Goal: Task Accomplishment & Management: Use online tool/utility

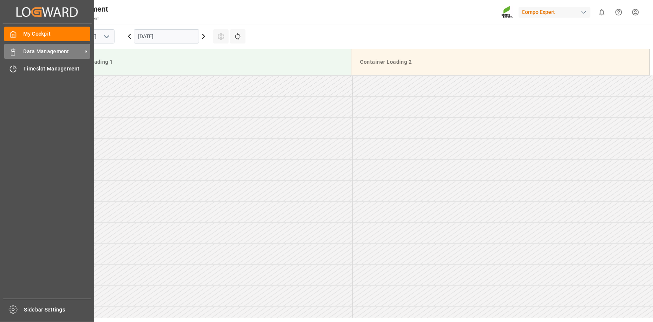
scroll to position [236, 0]
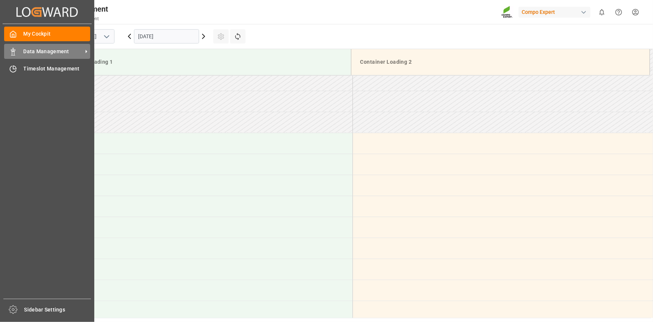
click at [44, 52] on span "Data Management" at bounding box center [53, 52] width 59 height 8
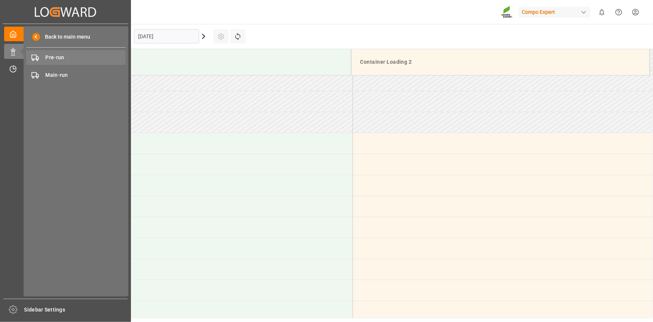
click at [84, 56] on span "Pre-run" at bounding box center [86, 58] width 80 height 8
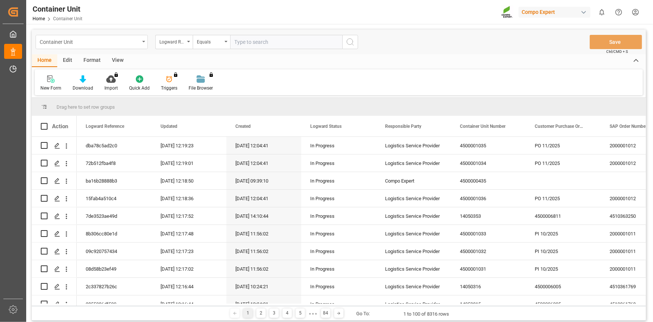
click at [95, 41] on div "Container Unit" at bounding box center [90, 41] width 100 height 9
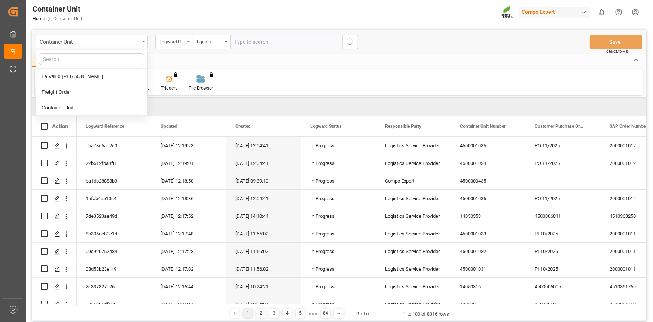
click at [181, 39] on div "Logward Reference" at bounding box center [171, 41] width 25 height 9
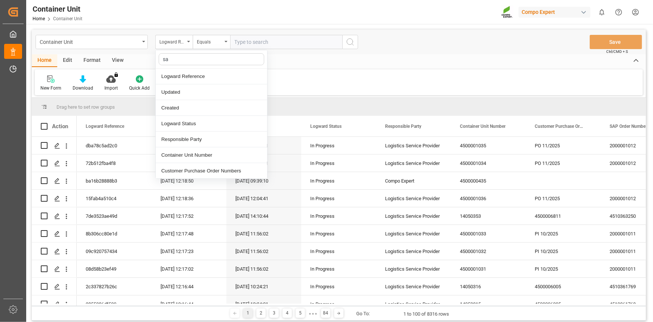
type input "sap"
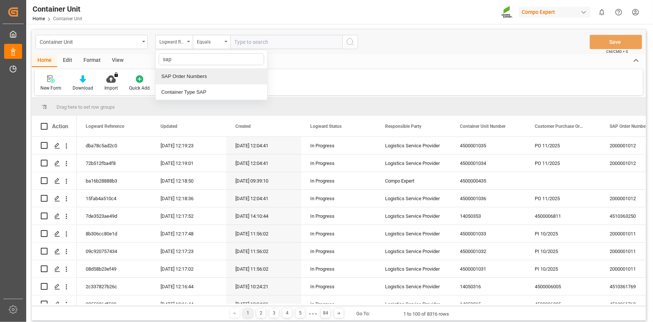
click at [196, 70] on div "SAP Order Numbers" at bounding box center [212, 76] width 112 height 16
click at [254, 41] on input "text" at bounding box center [286, 42] width 112 height 14
paste input "4510362965"
type input "4510362965;"
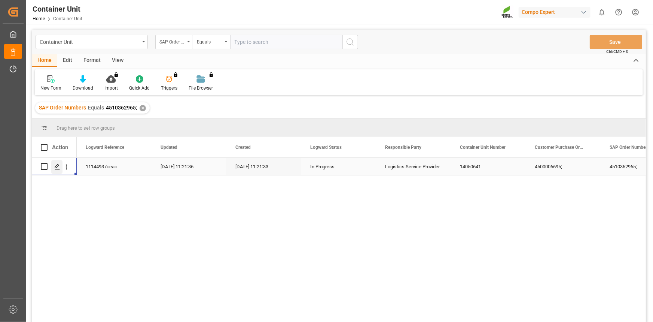
click at [59, 164] on icon "Press SPACE to select this row." at bounding box center [57, 167] width 6 height 6
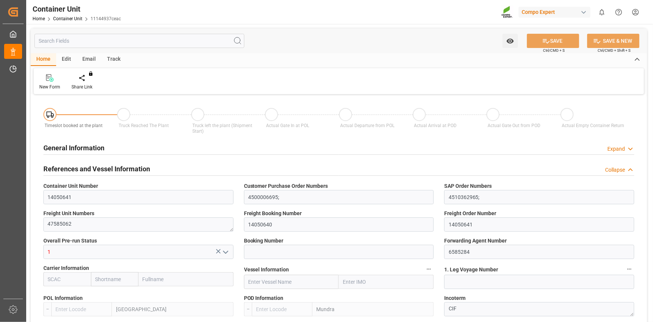
type input "ESVLC"
type input "INMUN"
type input "0"
type input "20"
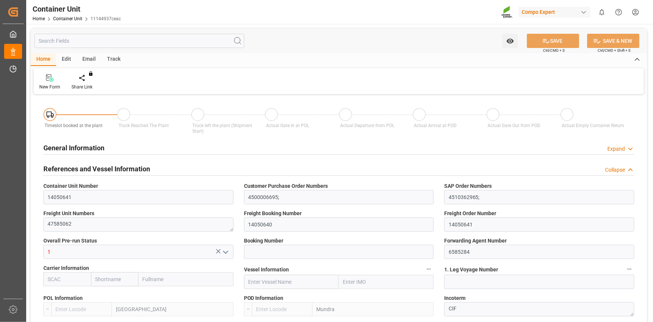
type input "24576"
type input "08.08.2025 11:21"
type input "05.09.2025"
click at [83, 84] on div "Create Timeslot" at bounding box center [87, 86] width 32 height 7
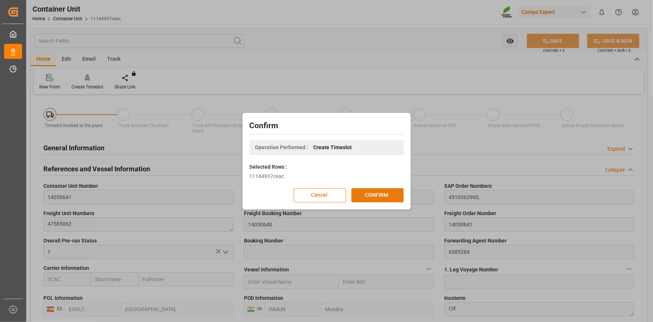
click at [387, 188] on button "CONFIRM" at bounding box center [377, 195] width 52 height 14
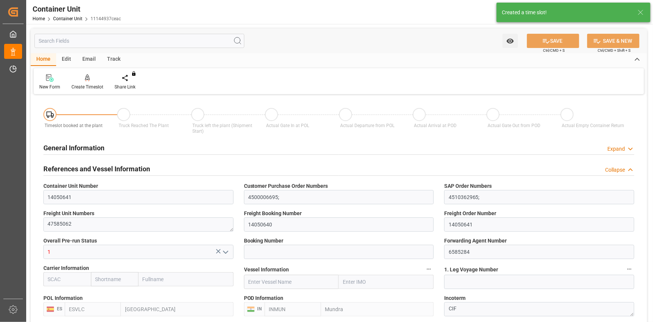
type input "ESVLC"
type input "INMUN"
type input "7"
type input "0"
type input "7"
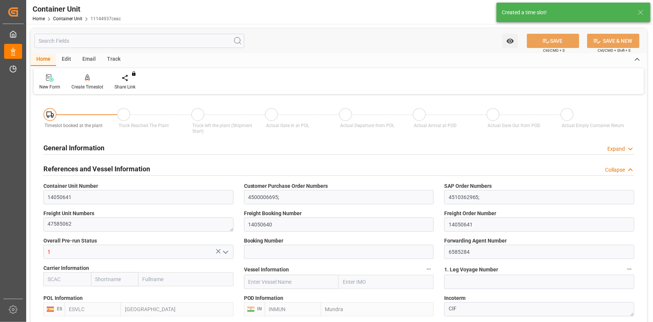
type input "0"
type input "20"
type input "24576"
type input "08.08.2025 11:21"
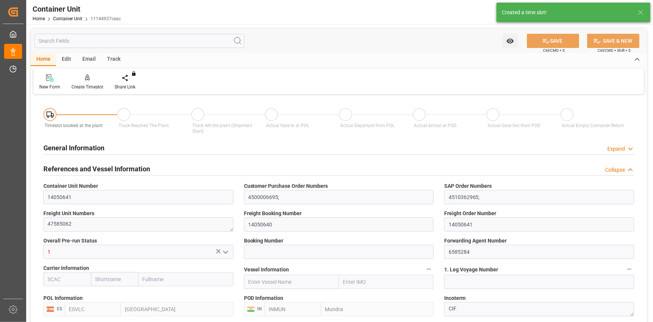
type input "05.09.2025"
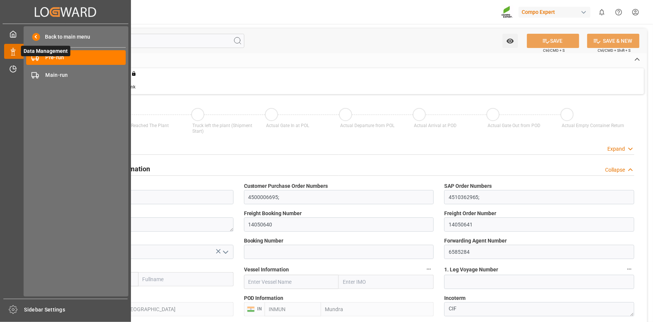
click at [63, 55] on span "Data Management" at bounding box center [45, 51] width 49 height 10
click at [75, 62] on div "Pre-run Pre-run" at bounding box center [76, 57] width 100 height 15
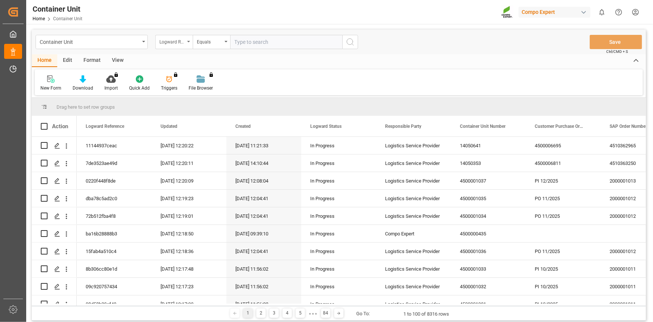
click at [167, 39] on div "Logward Reference" at bounding box center [171, 41] width 25 height 9
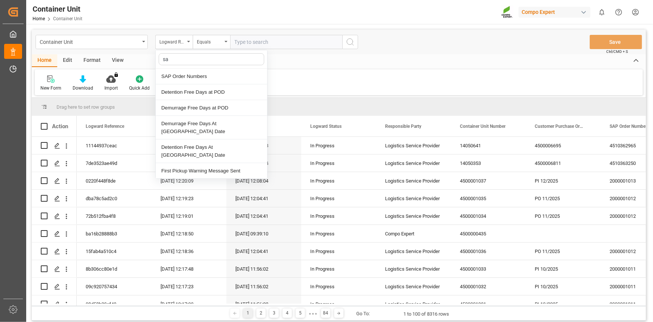
type input "sap"
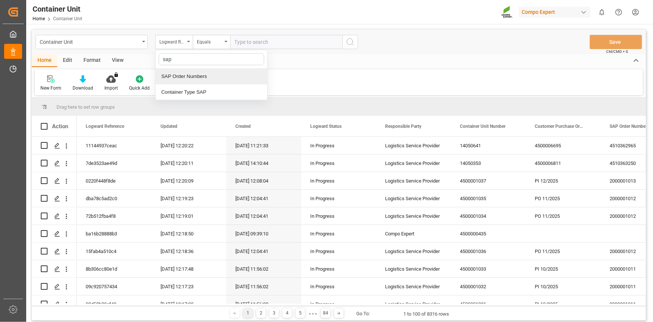
click at [221, 78] on div "SAP Order Numbers" at bounding box center [212, 76] width 112 height 16
click at [252, 52] on div "Container Unit SAP Order Numbers Equals Save Ctrl/CMD + S" at bounding box center [339, 42] width 614 height 25
click at [253, 46] on input "text" at bounding box center [286, 42] width 112 height 14
paste input "4510362966"
type input "4510362966;"
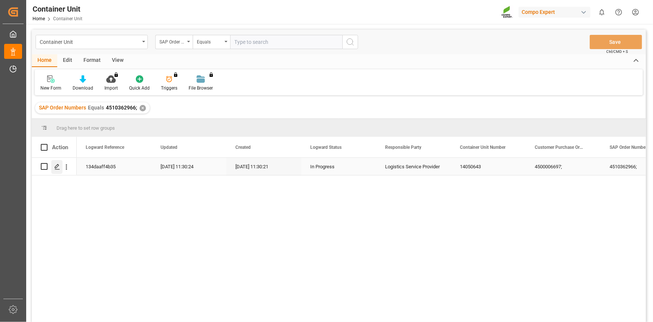
click at [54, 168] on icon "Press SPACE to select this row." at bounding box center [57, 167] width 6 height 6
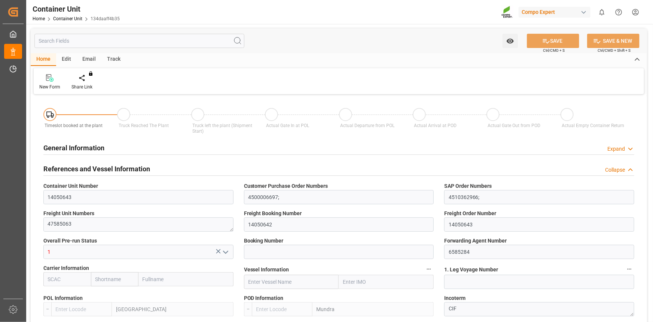
type input "ESVLC"
type input "INMUN"
type input "0"
type input "20"
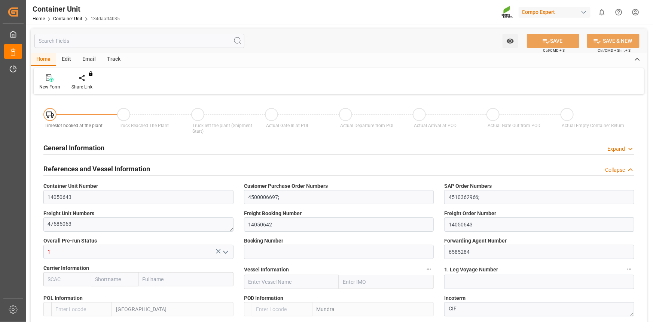
type input "24288"
type input "08.08.2025 11:29"
type input "05.09.2025"
click at [93, 79] on div at bounding box center [87, 78] width 32 height 8
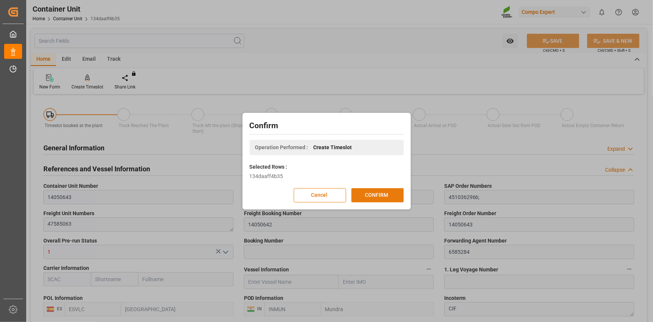
click at [363, 192] on button "CONFIRM" at bounding box center [377, 195] width 52 height 14
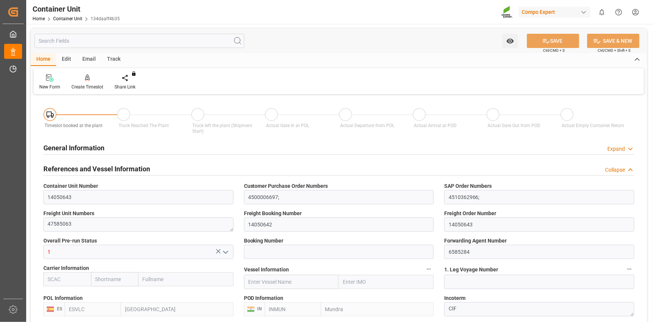
type input "ESVLC"
type input "INMUN"
type input "7"
type input "0"
type input "7"
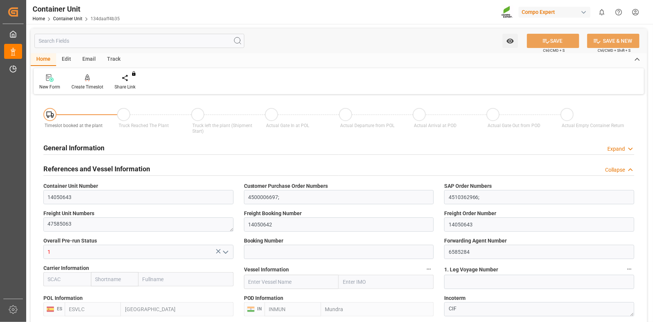
type input "0"
type input "20"
type input "24288"
type input "08.08.2025 11:29"
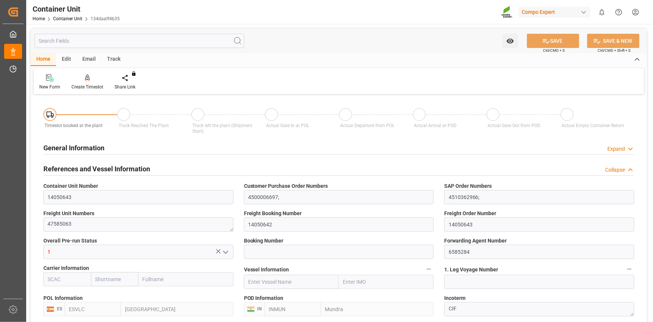
type input "05.09.2025"
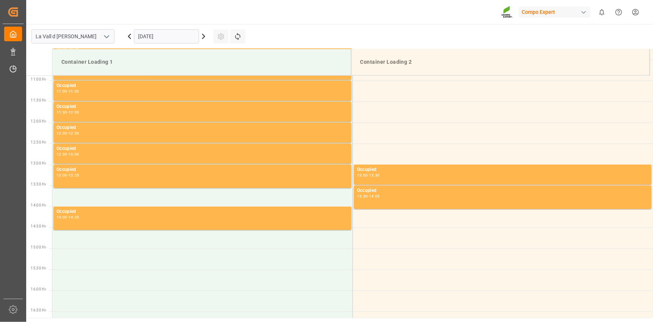
scroll to position [456, 0]
click at [161, 37] on input "[DATE]" at bounding box center [166, 36] width 65 height 14
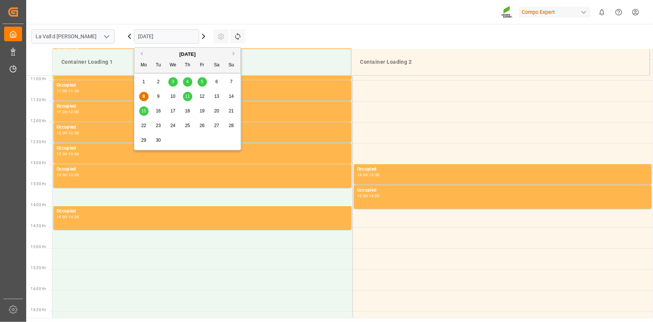
click at [146, 127] on div "22" at bounding box center [143, 125] width 9 height 9
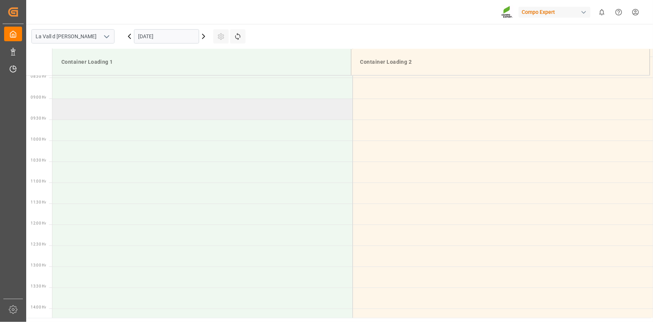
scroll to position [320, 0]
click at [73, 101] on td at bounding box center [202, 101] width 300 height 21
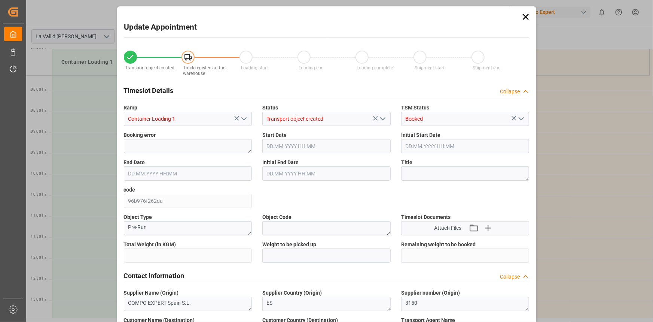
type input "24576"
type input "20"
type input "22.09.2025 08:00"
type input "[DATE] 08:30"
type input "08.08.2025 11:21"
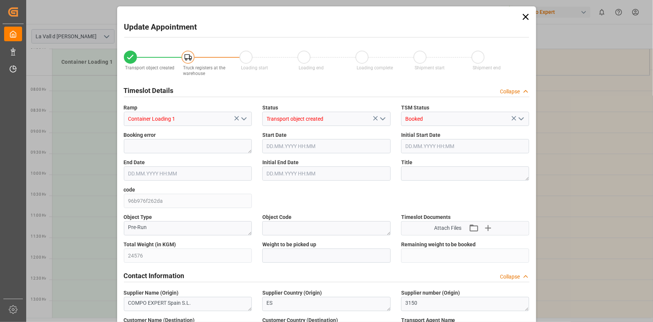
type input "08.09.2025 10:19"
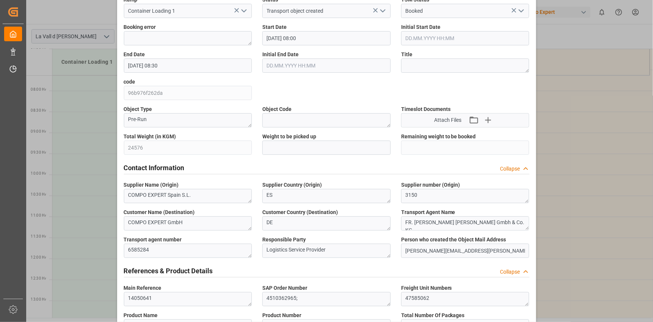
scroll to position [34, 0]
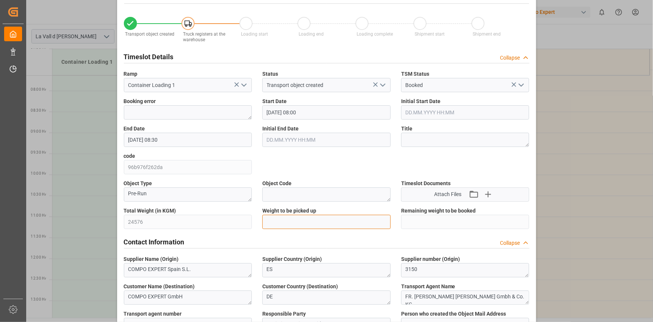
click at [301, 217] on input "text" at bounding box center [326, 221] width 128 height 14
type input "24576"
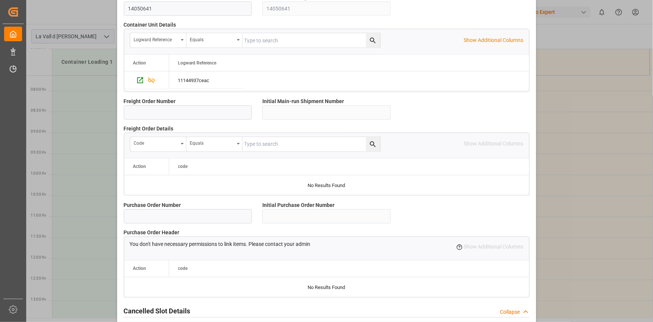
scroll to position [665, 0]
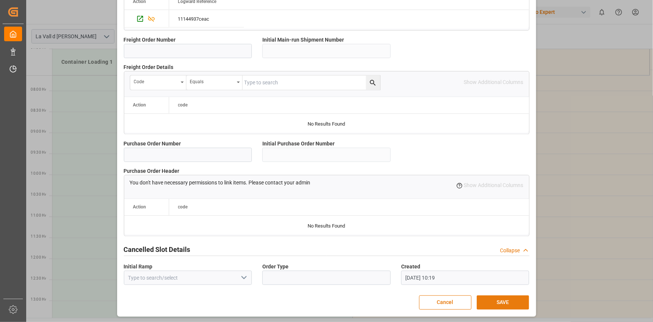
click at [512, 301] on button "SAVE" at bounding box center [503, 302] width 52 height 14
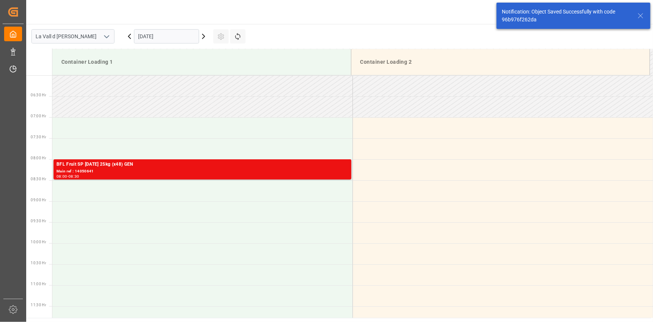
scroll to position [288, 0]
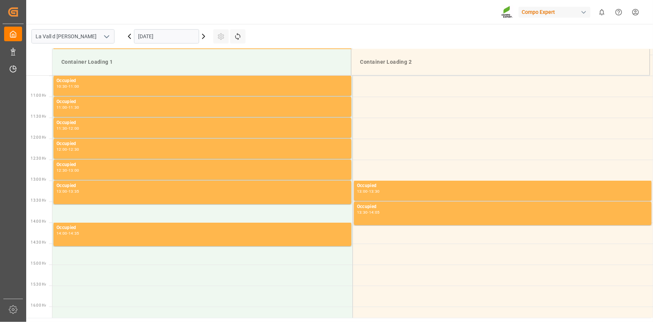
scroll to position [456, 0]
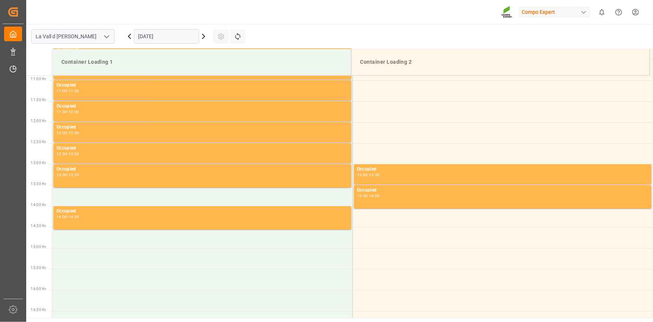
click at [164, 34] on input "[DATE]" at bounding box center [166, 36] width 65 height 14
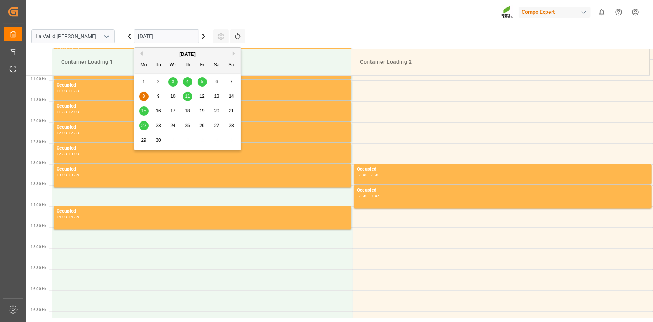
click at [144, 123] on span "22" at bounding box center [143, 125] width 5 height 5
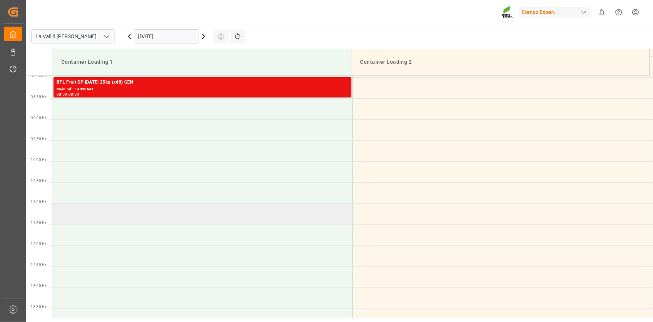
scroll to position [218, 0]
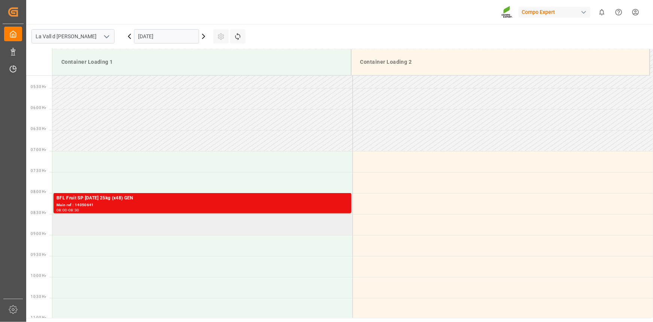
click at [81, 226] on td at bounding box center [202, 224] width 300 height 21
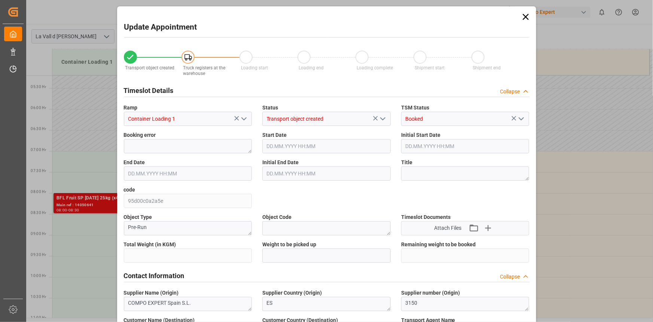
type input "24288"
type input "20"
type input "[DATE] 08:30"
type input "[DATE] 09:00"
type input "[DATE] 11:29"
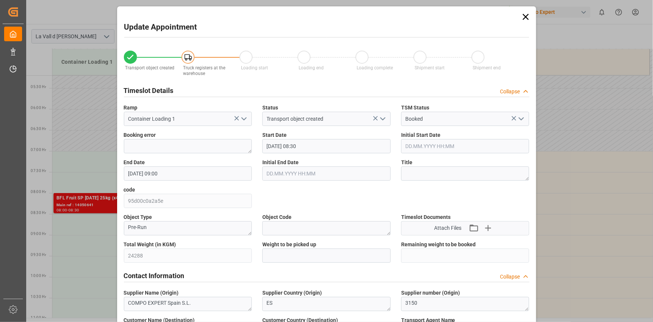
type input "[DATE] 10:21"
click at [281, 252] on input "text" at bounding box center [326, 255] width 128 height 14
paste input "24288"
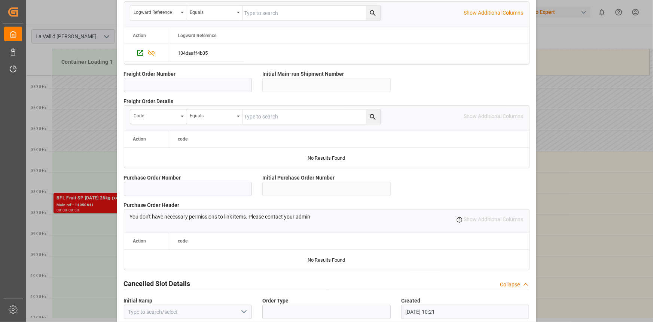
scroll to position [665, 0]
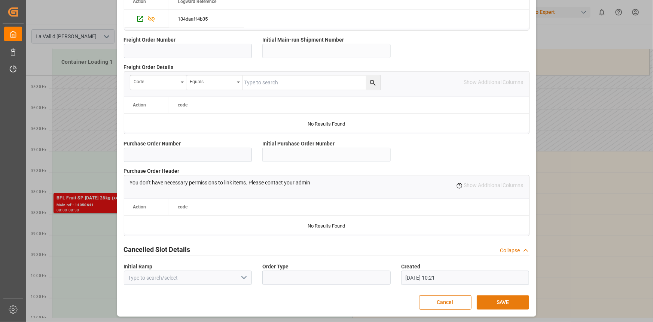
type input "24288"
click at [506, 301] on button "SAVE" at bounding box center [503, 302] width 52 height 14
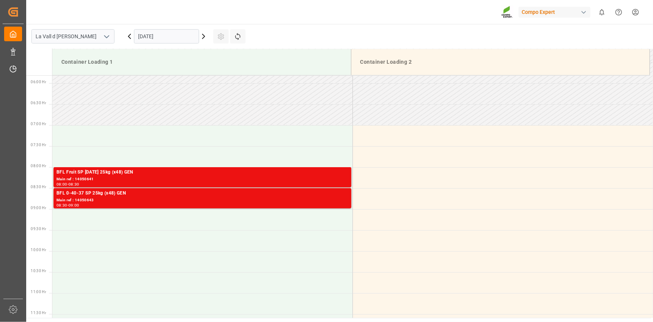
scroll to position [288, 0]
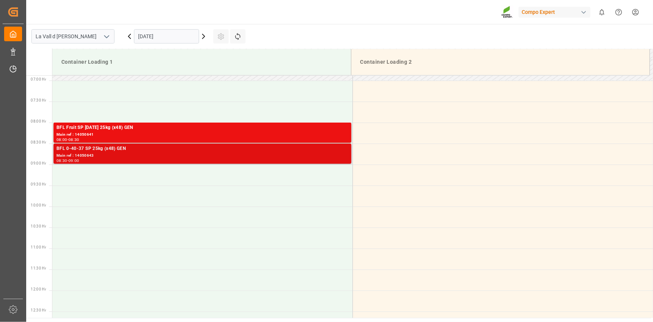
click at [107, 152] on div "BFL 0-40-37 SP 25kg (x48) GEN" at bounding box center [203, 148] width 292 height 7
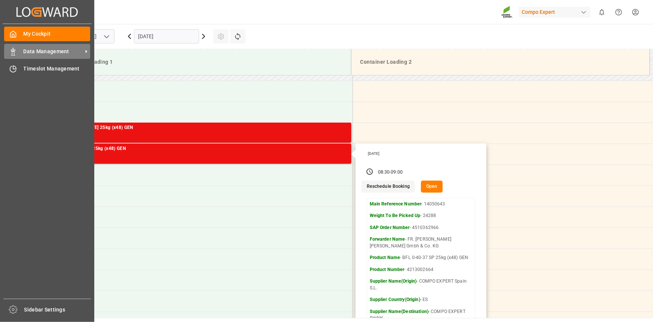
click at [47, 54] on span "Data Management" at bounding box center [53, 52] width 59 height 8
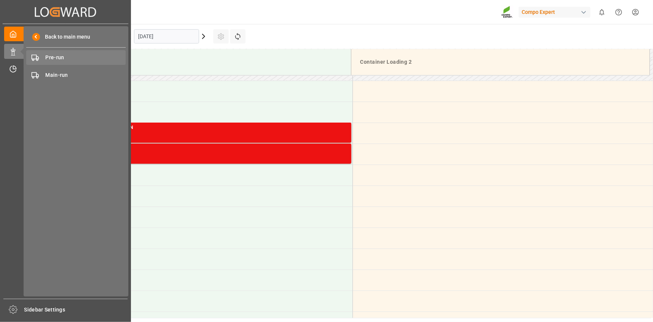
click at [73, 55] on span "Pre-run" at bounding box center [86, 58] width 80 height 8
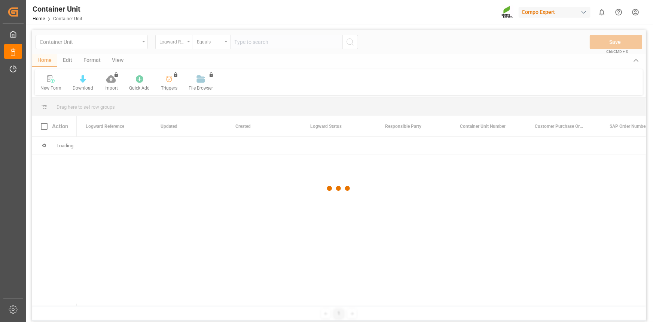
click at [183, 43] on div at bounding box center [339, 188] width 614 height 317
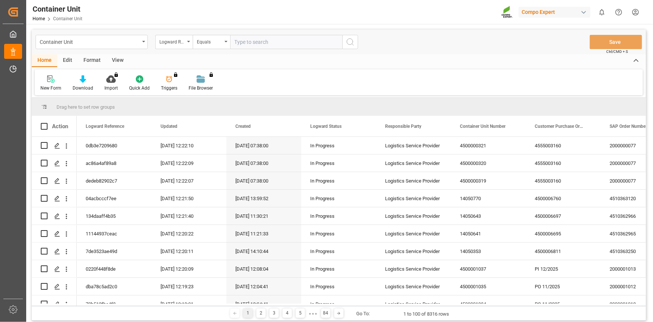
click at [183, 43] on div "Logward Reference" at bounding box center [171, 41] width 25 height 9
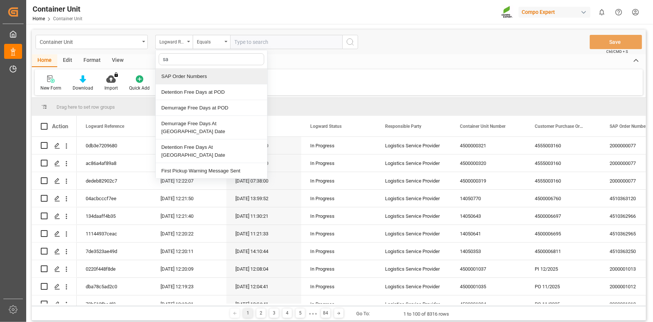
type input "sap"
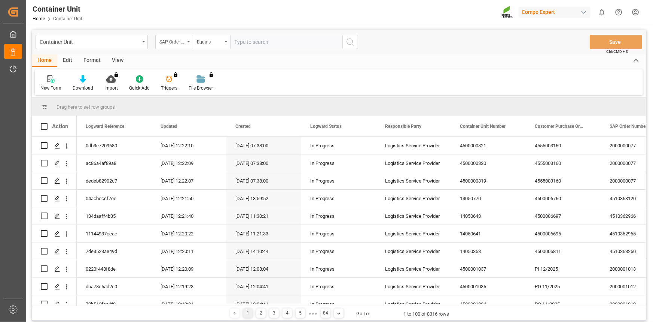
click at [271, 54] on div "Home Edit Format View" at bounding box center [339, 60] width 614 height 13
click at [272, 42] on input "text" at bounding box center [286, 42] width 112 height 14
paste input "4510363404"
type input "4510363404;"
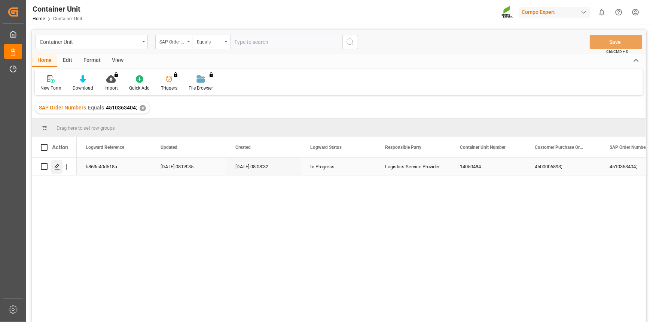
click at [60, 169] on icon "Press SPACE to select this row." at bounding box center [57, 167] width 6 height 6
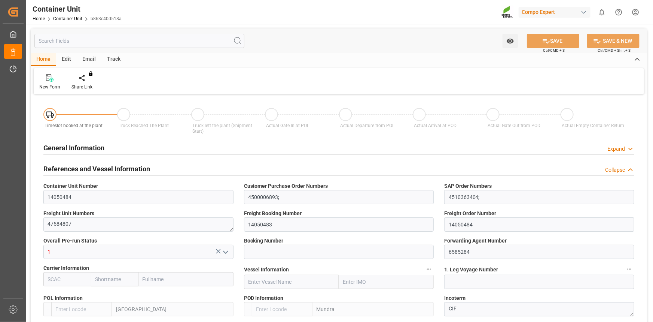
type input "ESVLC"
type input "INMUN"
type input "0"
type input "20"
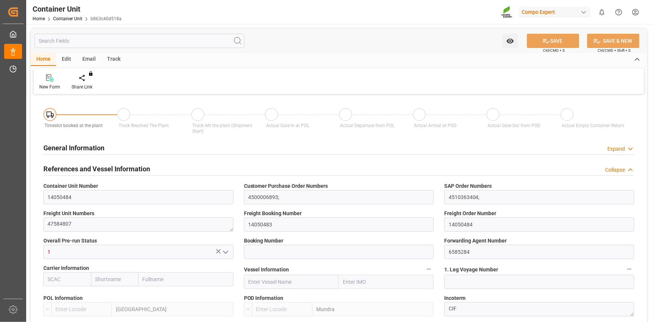
type input "24576"
type input "06.08.2025 08:08"
type input "05.09.2025"
click at [89, 91] on div "New Form Create Timeslot Share Link You don't have permission for this feature.…" at bounding box center [339, 81] width 611 height 26
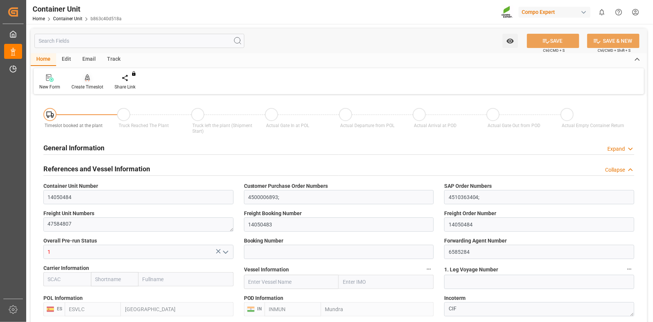
click at [92, 83] on div "Create Timeslot" at bounding box center [87, 82] width 43 height 16
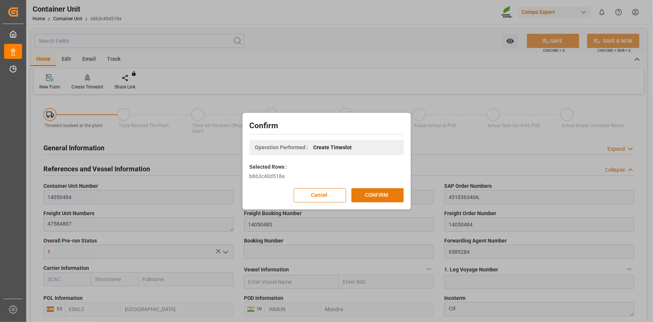
click at [380, 195] on button "CONFIRM" at bounding box center [377, 195] width 52 height 14
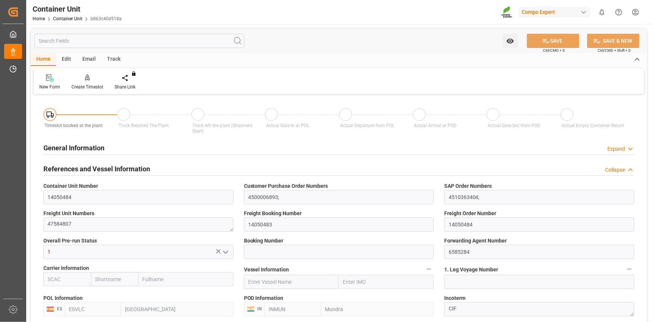
type input "ESVLC"
type input "INMUN"
type input "7"
type input "0"
type input "7"
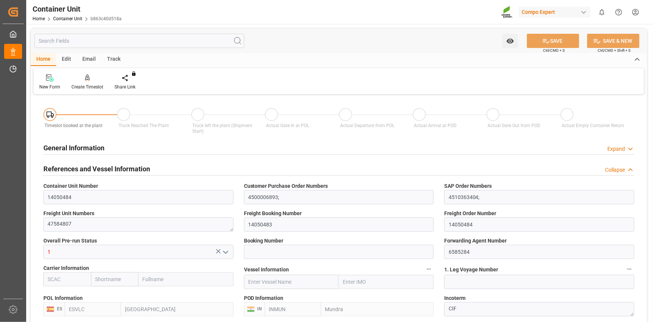
type input "0"
type input "20"
type input "24576"
type input "06.08.2025 08:08"
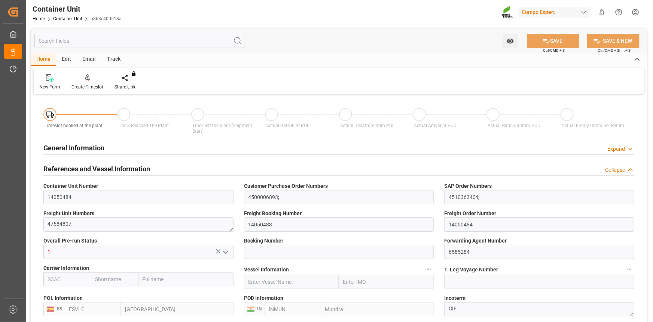
type input "[DATE]"
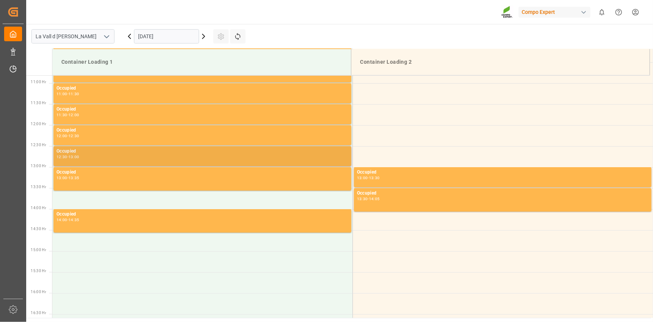
scroll to position [456, 0]
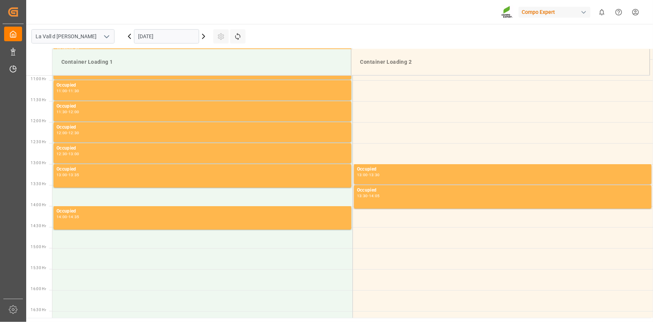
click at [175, 37] on input "[DATE]" at bounding box center [166, 36] width 65 height 14
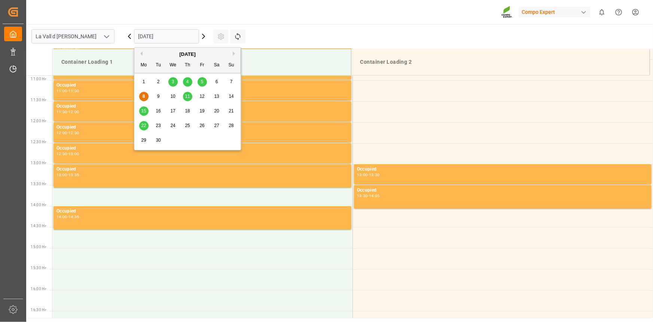
click at [141, 127] on span "22" at bounding box center [143, 125] width 5 height 5
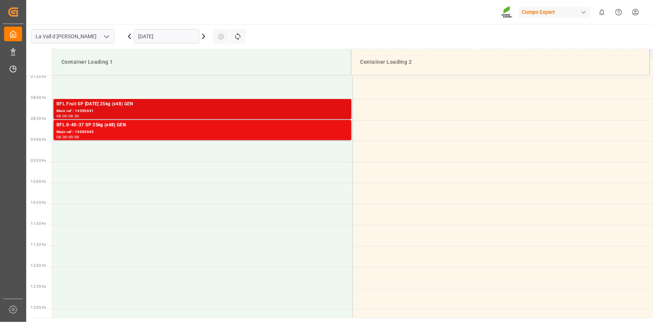
scroll to position [286, 0]
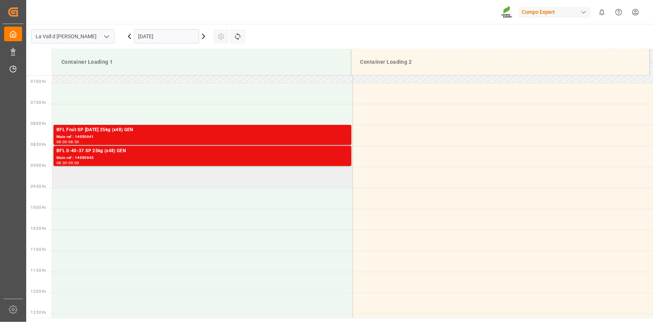
click at [70, 178] on td at bounding box center [202, 177] width 300 height 21
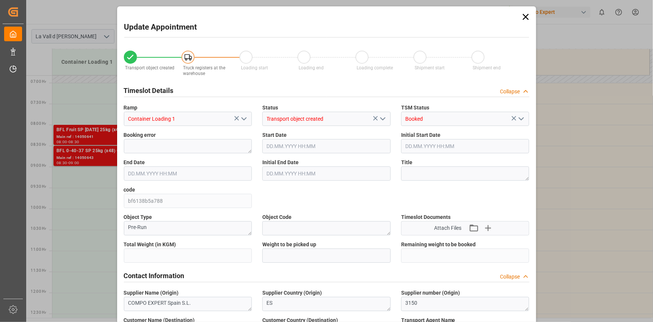
type input "24576"
type input "20"
type input "[DATE] 09:00"
type input "22.09.2025 09:30"
type input "[DATE] 08:08"
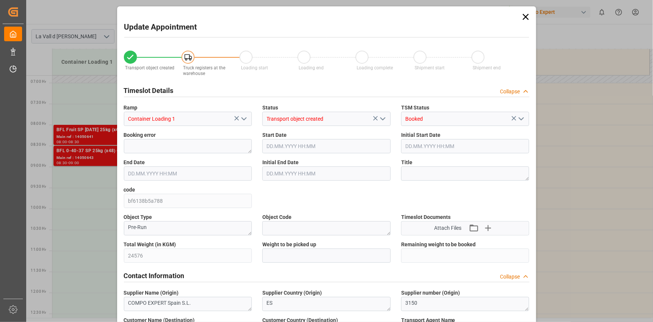
type input "[DATE] 10:22"
drag, startPoint x: 290, startPoint y: 252, endPoint x: 332, endPoint y: 247, distance: 42.2
click at [290, 252] on input "text" at bounding box center [326, 255] width 128 height 14
paste input "24576"
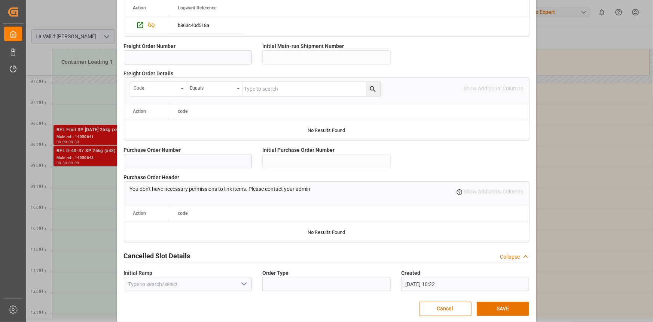
scroll to position [665, 0]
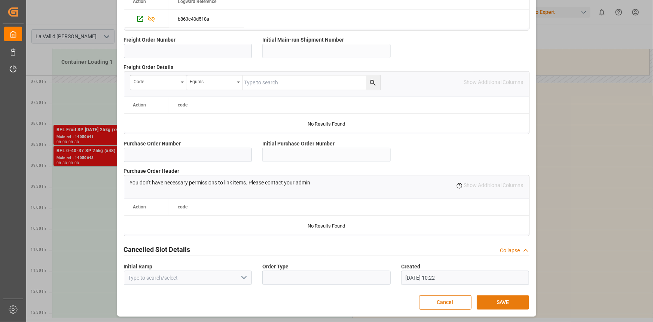
type input "24576"
click at [502, 296] on button "SAVE" at bounding box center [503, 302] width 52 height 14
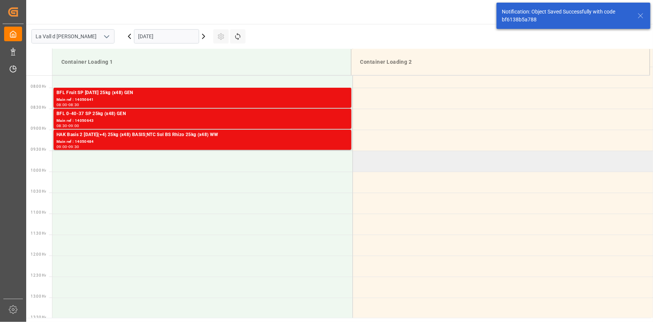
scroll to position [330, 0]
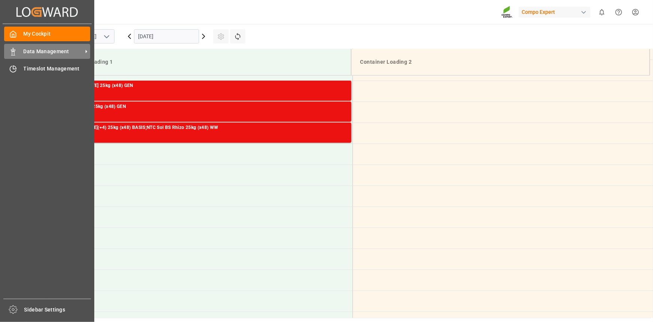
click at [43, 51] on span "Data Management" at bounding box center [53, 52] width 59 height 8
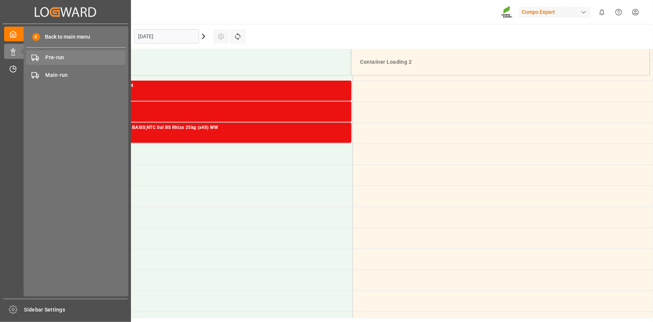
click at [94, 56] on span "Pre-run" at bounding box center [86, 58] width 80 height 8
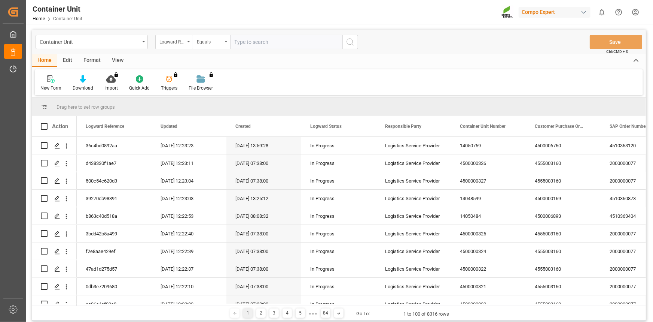
click at [193, 43] on div "Logward Reference Equals" at bounding box center [256, 42] width 203 height 14
click at [176, 43] on div "Logward Reference" at bounding box center [171, 41] width 25 height 9
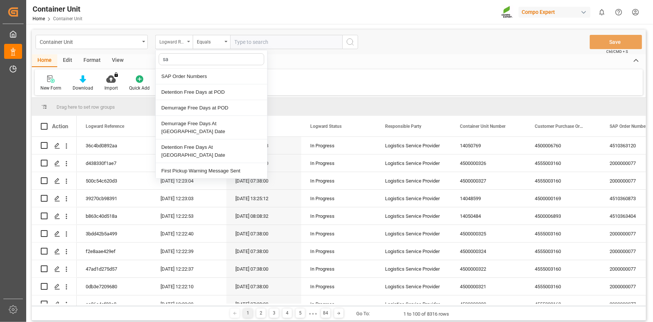
type input "sap"
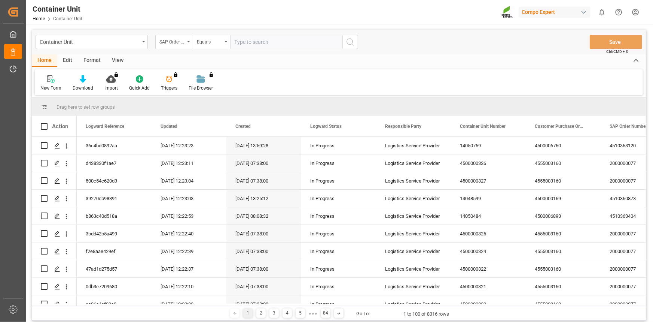
click at [244, 39] on input "text" at bounding box center [286, 42] width 112 height 14
paste input "4510362260"
type input "4510362260;"
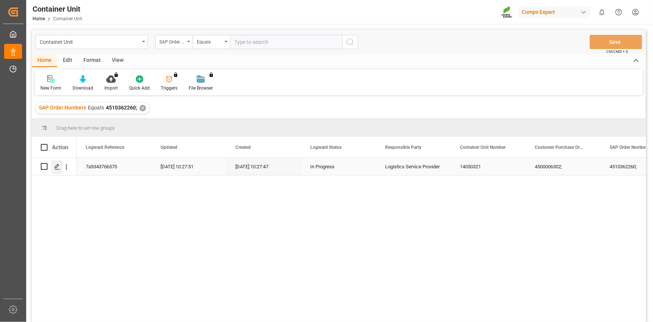
click at [58, 165] on polygon "Press SPACE to select this row." at bounding box center [57, 166] width 4 height 4
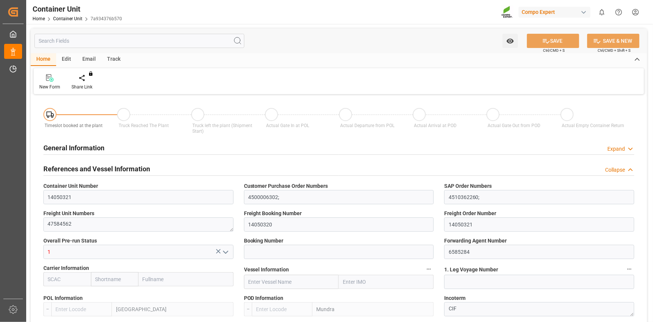
type input "ESVLC"
type input "INMUN"
type input "0"
type input "20"
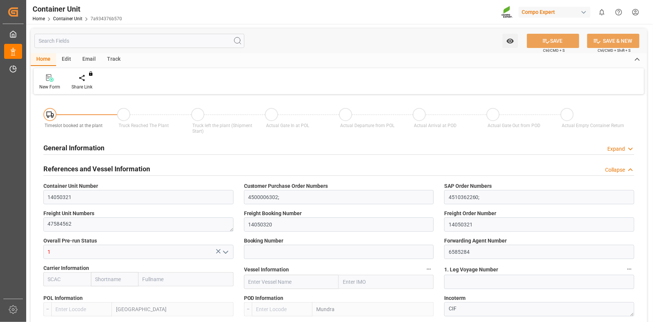
type input "24576"
type input "[DATE] 10:27"
type input "05.09.2025"
click at [91, 81] on div at bounding box center [87, 78] width 32 height 8
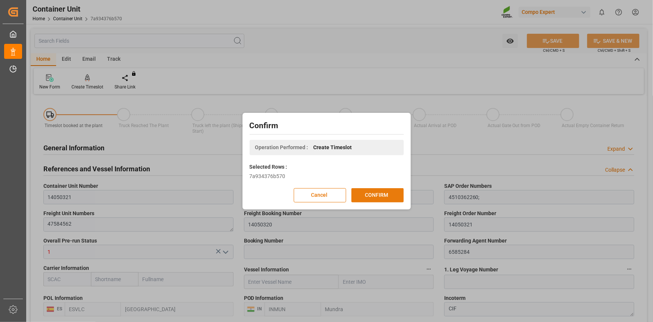
click at [381, 195] on button "CONFIRM" at bounding box center [377, 195] width 52 height 14
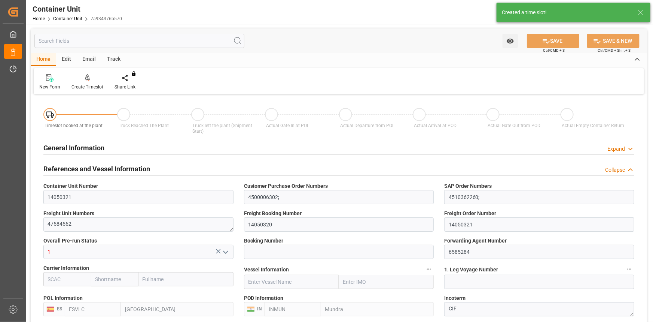
type input "ESVLC"
type input "INMUN"
type input "7"
type input "0"
type input "7"
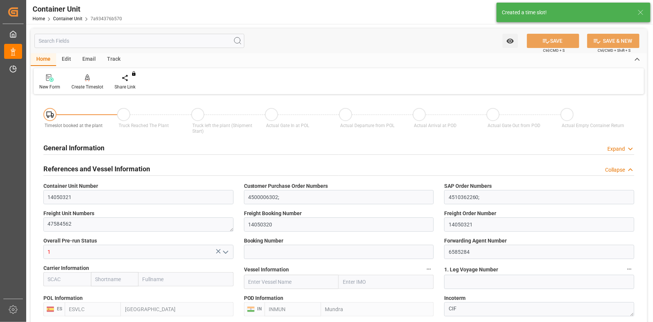
type input "0"
type input "20"
type input "24576"
type input "[DATE] 10:27"
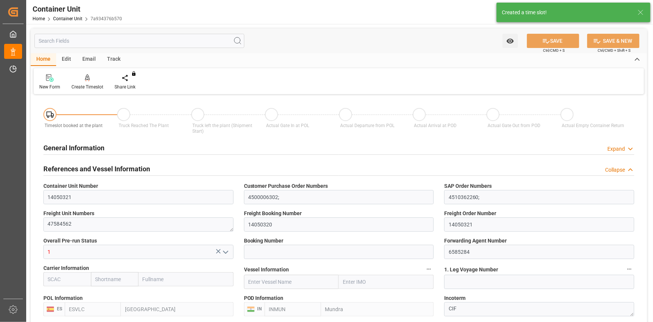
type input "05.09.2025"
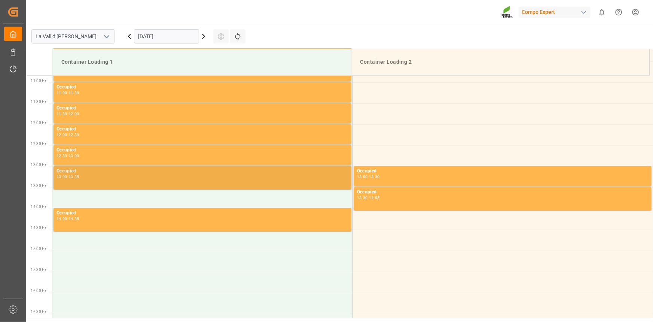
scroll to position [456, 0]
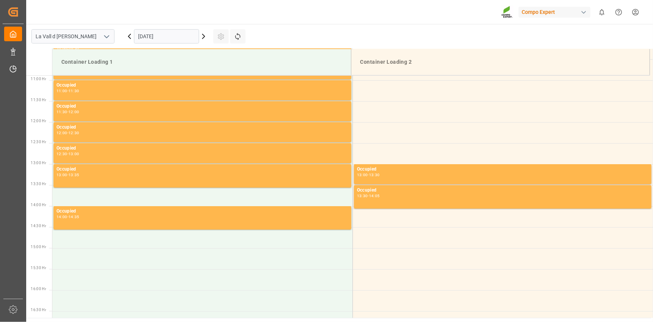
click at [176, 34] on input "08.09.2025" at bounding box center [166, 36] width 65 height 14
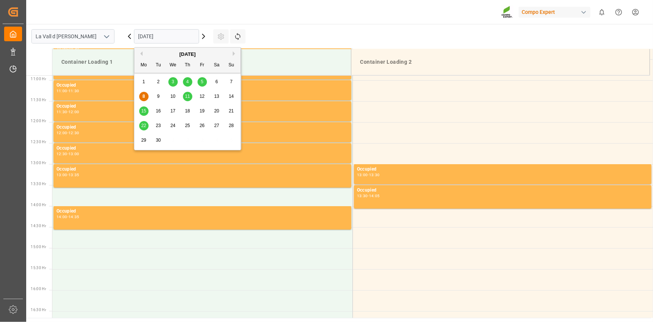
click at [146, 124] on span "22" at bounding box center [143, 125] width 5 height 5
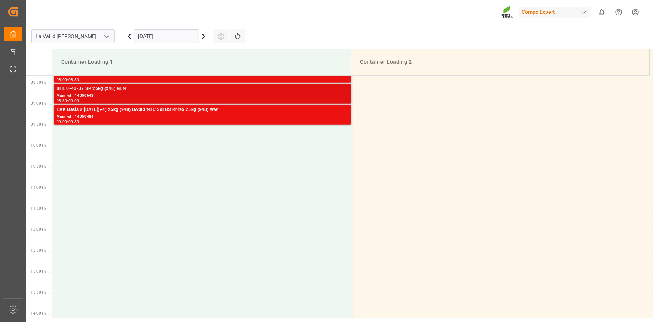
scroll to position [286, 0]
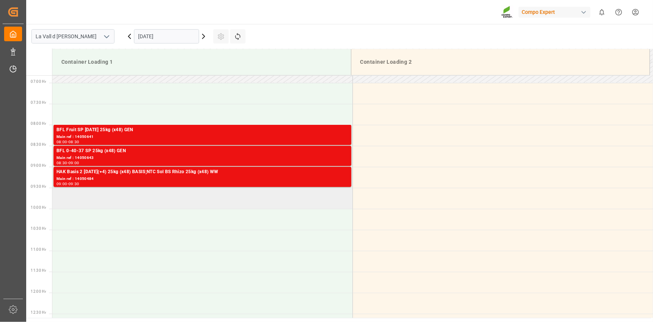
click at [103, 198] on td at bounding box center [202, 198] width 300 height 21
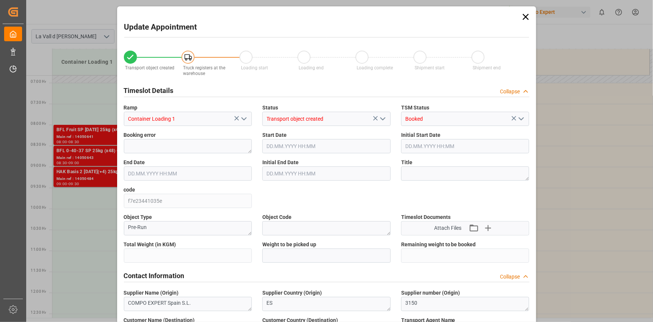
type input "24576"
type input "20"
type input "22.09.2025 09:30"
type input "22.09.2025 10:00"
type input "04.08.2025 10:27"
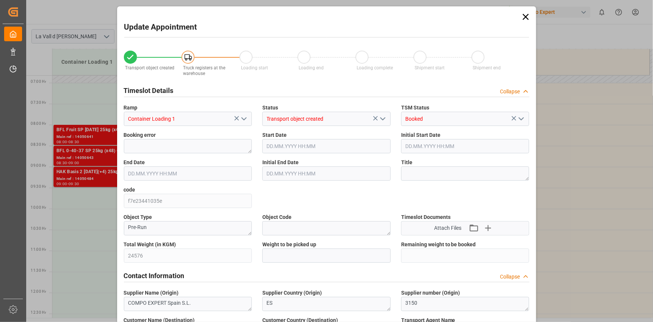
type input "08.09.2025 10:24"
click at [523, 17] on icon at bounding box center [526, 17] width 10 height 10
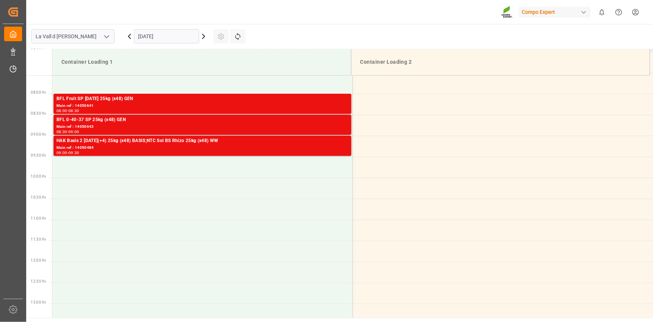
scroll to position [490, 0]
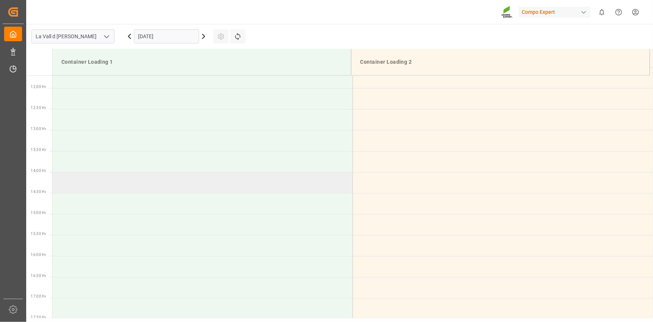
click at [74, 176] on td at bounding box center [202, 182] width 300 height 21
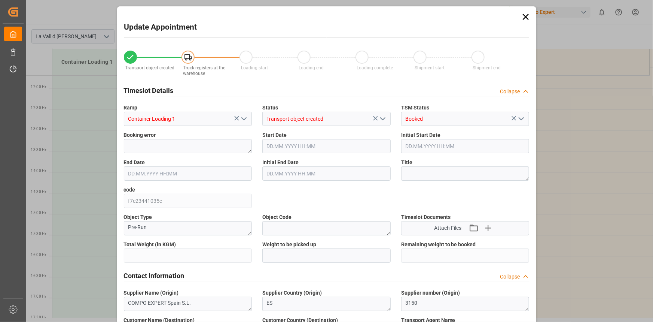
type input "24576"
type input "20"
type input "22.09.2025 14:00"
type input "22.09.2025 14:30"
type input "04.08.2025 10:27"
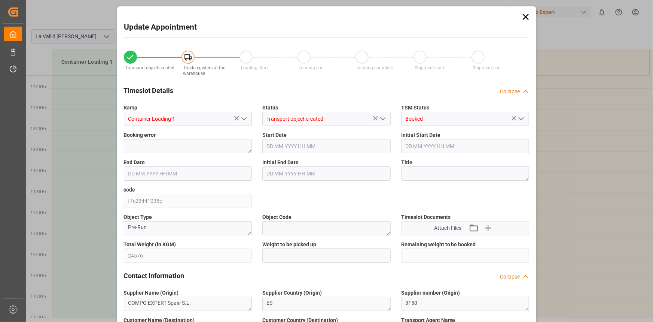
type input "08.09.2025 10:24"
click at [314, 268] on div "Contact Information Collapse" at bounding box center [327, 275] width 406 height 14
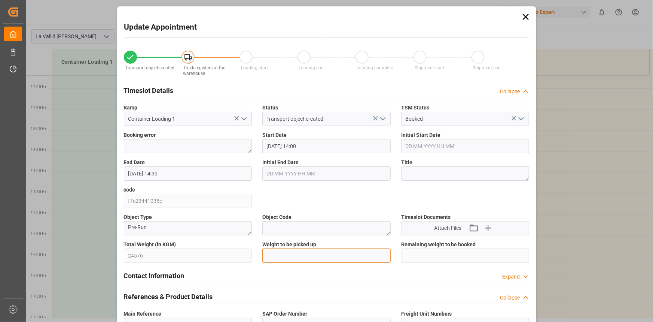
click at [314, 256] on input "text" at bounding box center [326, 255] width 128 height 14
paste input "24576"
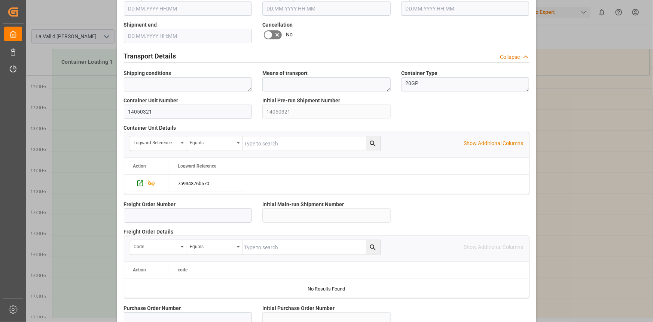
scroll to position [583, 0]
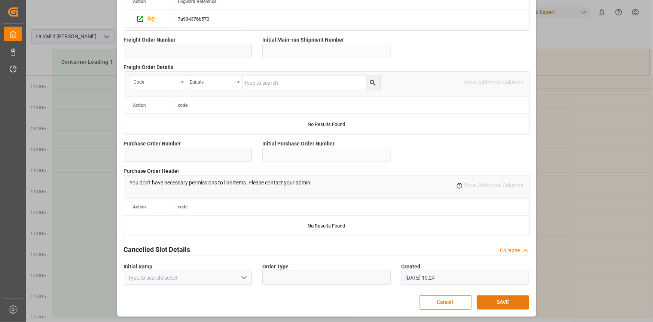
type input "24576"
click at [501, 302] on button "SAVE" at bounding box center [503, 302] width 52 height 14
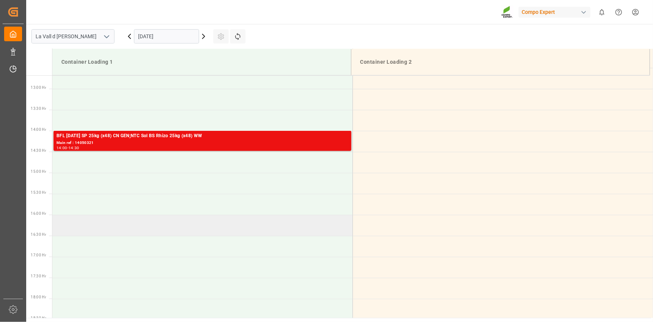
scroll to position [540, 0]
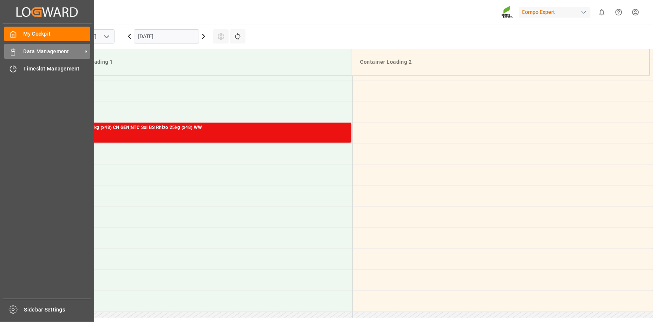
click at [21, 52] on div "Data Management Data Management" at bounding box center [47, 51] width 86 height 15
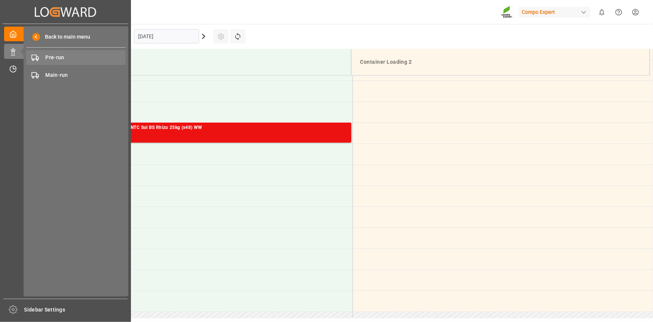
click at [61, 57] on span "Pre-run" at bounding box center [86, 58] width 80 height 8
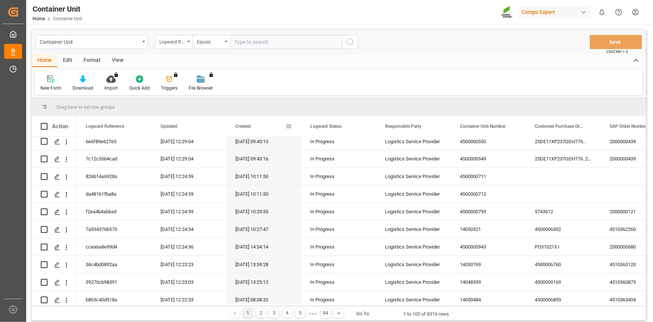
scroll to position [681, 0]
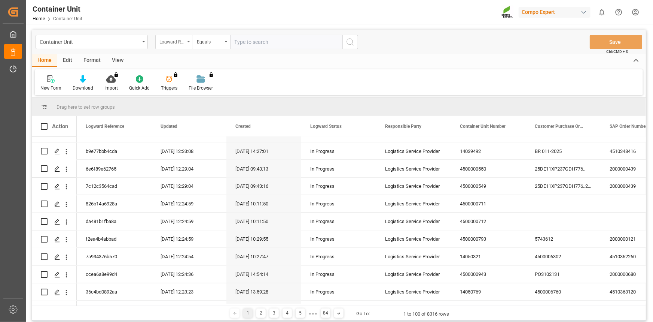
click at [171, 43] on div "Logward Reference" at bounding box center [171, 41] width 25 height 9
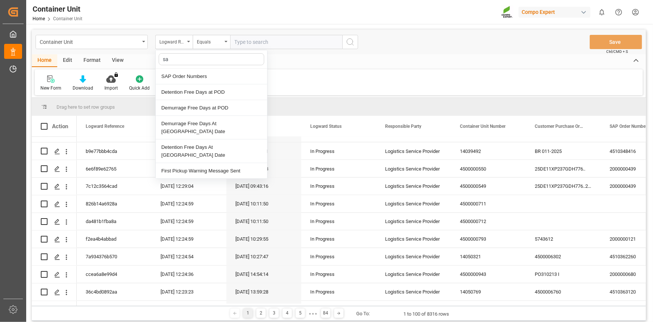
type input "sap"
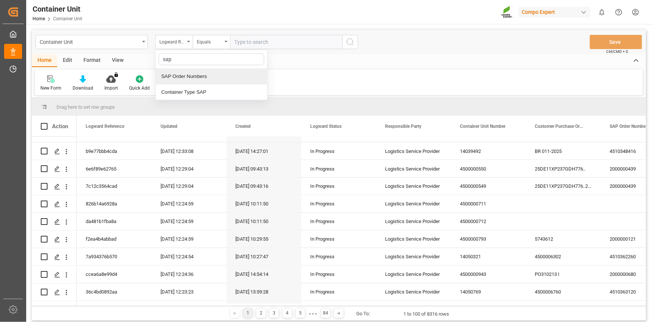
click at [203, 80] on div "SAP Order Numbers" at bounding box center [212, 76] width 112 height 16
click at [258, 43] on input "text" at bounding box center [286, 42] width 112 height 14
paste input "4510363875"
type input "4510363875;"
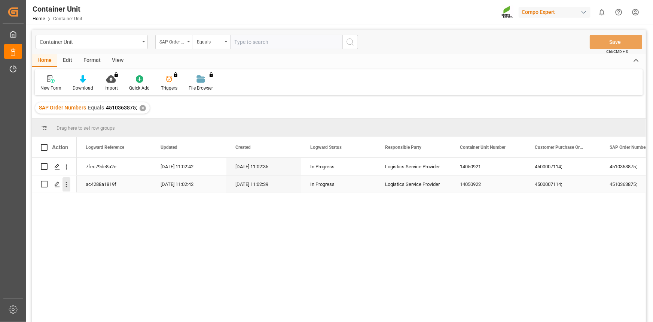
click at [68, 184] on icon "open menu" at bounding box center [67, 184] width 8 height 8
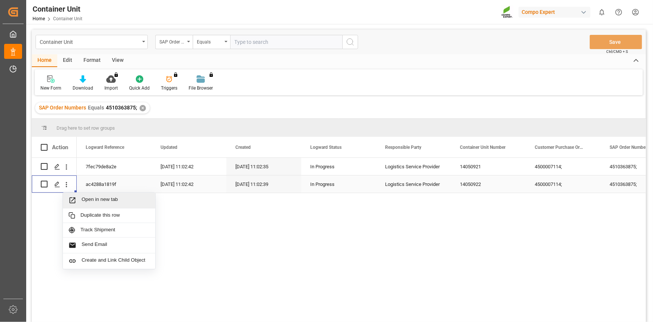
click at [88, 195] on div "Open in new tab" at bounding box center [109, 200] width 92 height 16
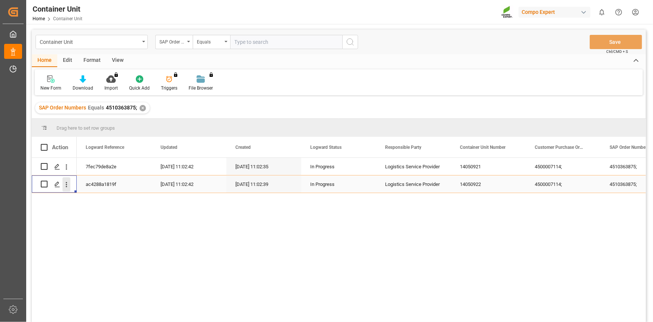
click at [66, 186] on icon "open menu" at bounding box center [67, 184] width 8 height 8
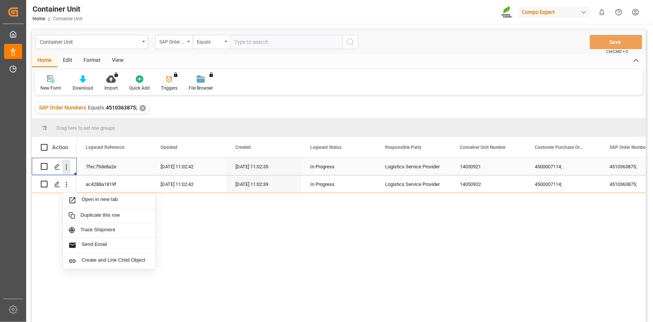
click at [67, 169] on icon "open menu" at bounding box center [67, 167] width 8 height 8
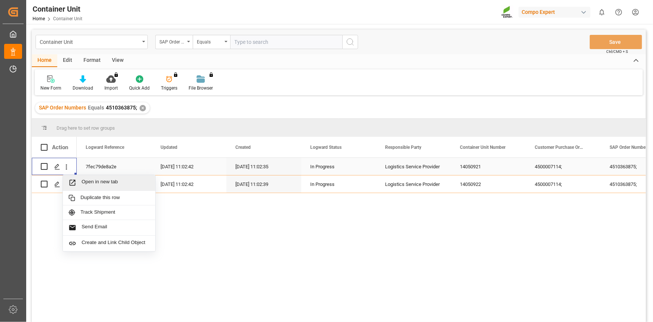
click at [89, 177] on div "Open in new tab" at bounding box center [109, 183] width 92 height 16
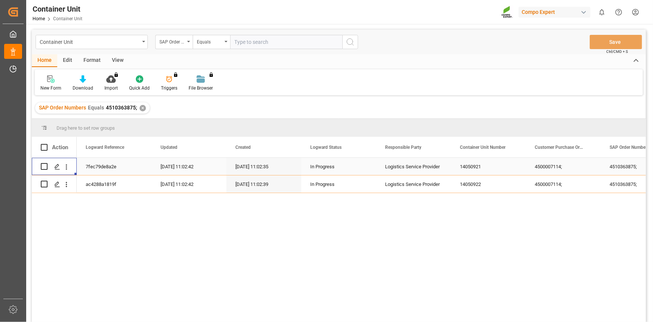
click at [270, 39] on input "text" at bounding box center [286, 42] width 112 height 14
paste input "4510363951"
type input "4510363951;"
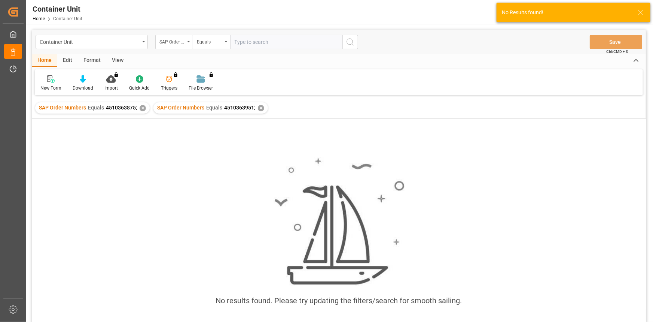
click at [140, 108] on div "✕" at bounding box center [143, 108] width 6 height 6
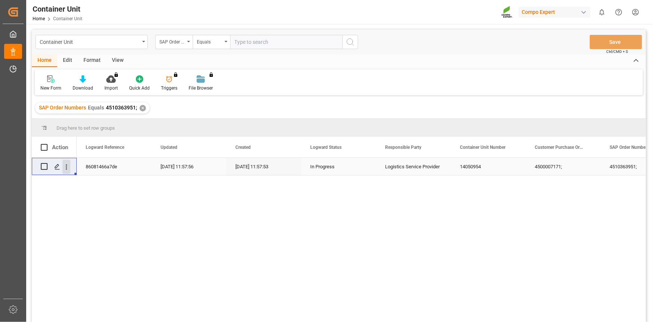
click at [67, 166] on icon "open menu" at bounding box center [67, 167] width 8 height 8
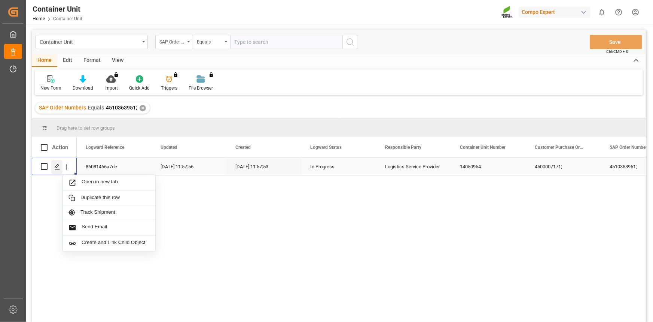
click at [58, 168] on icon "Press SPACE to select this row." at bounding box center [57, 167] width 6 height 6
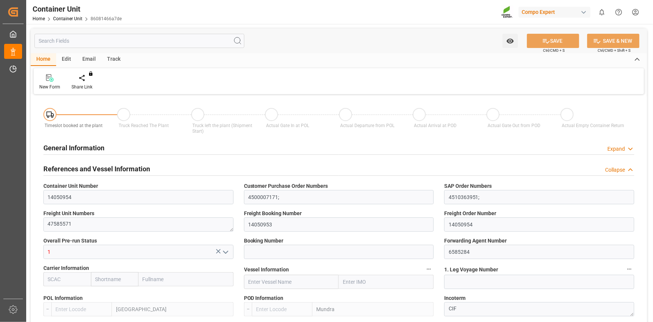
type input "ESVLC"
type input "INMUN"
type input "0"
type input "20"
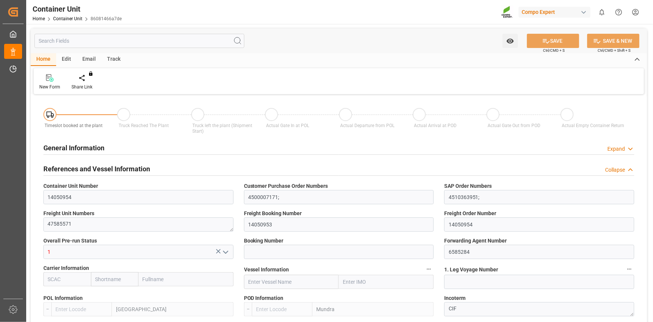
type input "24577.92"
type input "15.08.2025 11:57"
type input "10.09.2025"
click at [82, 80] on div at bounding box center [87, 78] width 32 height 8
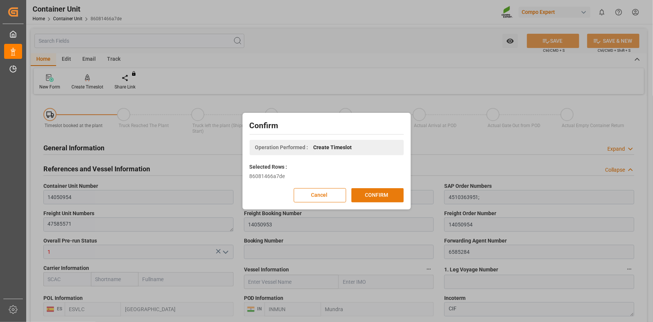
click at [389, 195] on button "CONFIRM" at bounding box center [377, 195] width 52 height 14
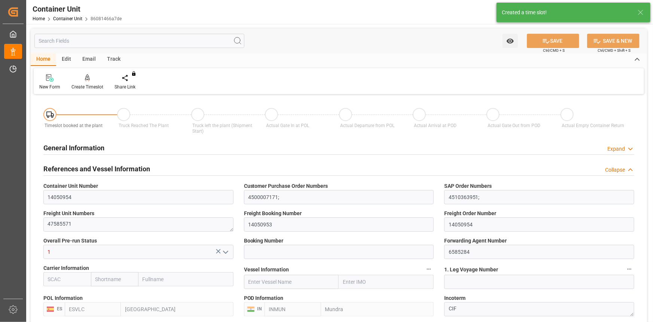
type input "ESVLC"
type input "INMUN"
type input "7"
type input "0"
type input "7"
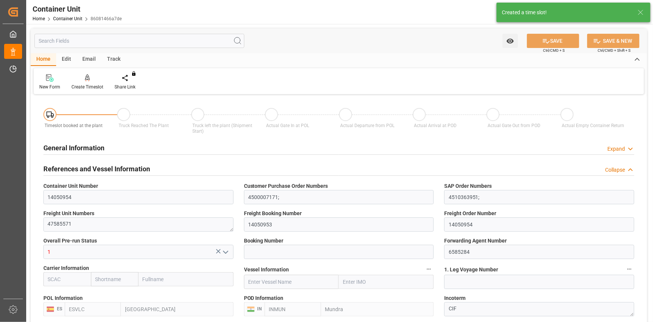
type input "0"
type input "20"
type input "24577.92"
type input "15.08.2025 11:57"
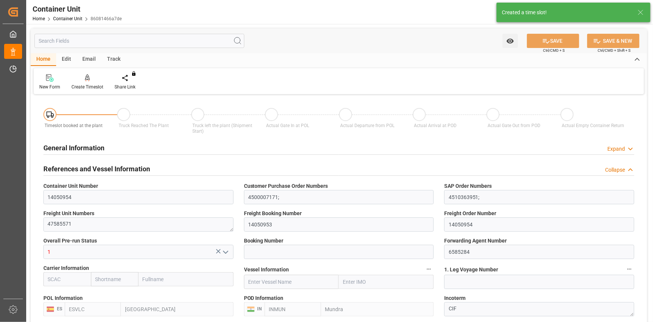
type input "10.09.2025"
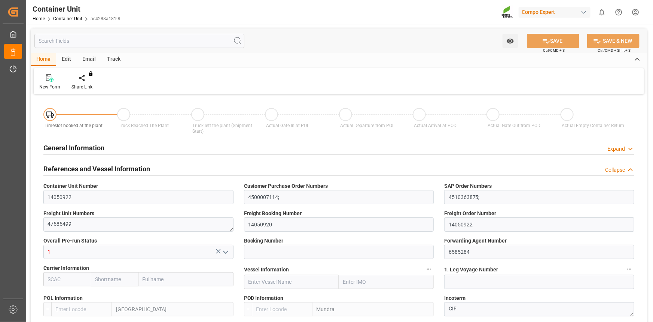
type input "ESVLC"
type input "INMUN"
type input "0"
type input "40"
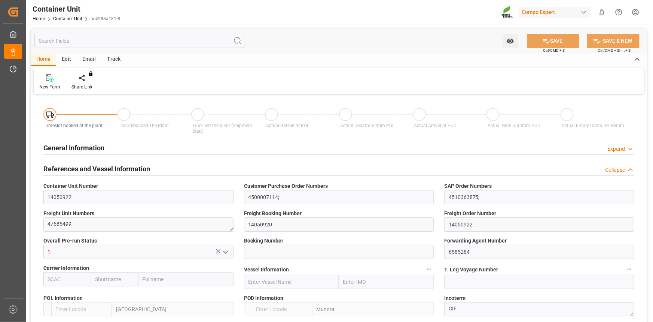
type input "24579.84"
type input "[DATE] 11:02"
type input "[DATE]"
click at [74, 76] on div at bounding box center [87, 78] width 32 height 8
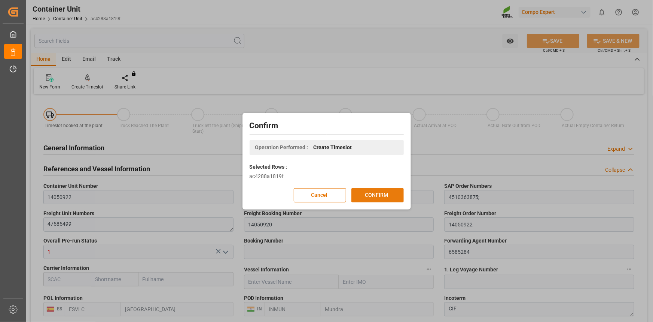
click at [396, 196] on button "CONFIRM" at bounding box center [377, 195] width 52 height 14
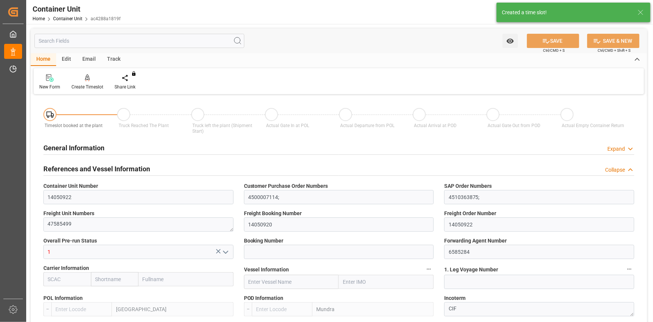
type input "ESVLC"
type input "INMUN"
type input "7"
type input "0"
type input "7"
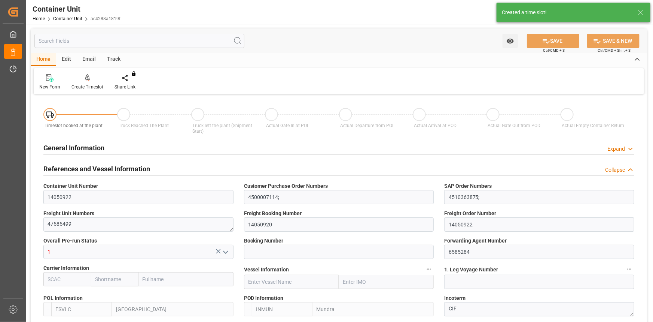
type input "0"
type input "40"
type input "24579.84"
type input "[DATE] 11:02"
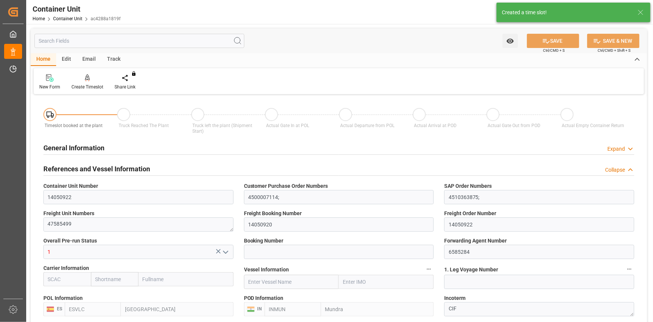
type input "[DATE]"
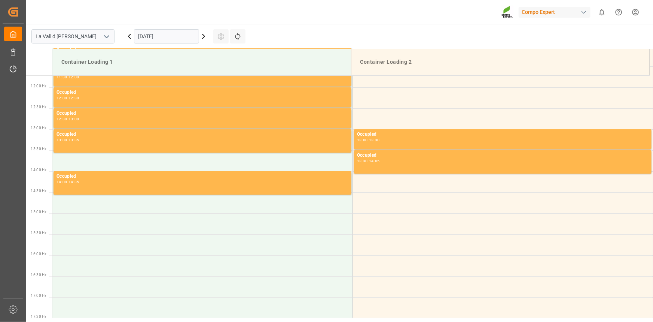
scroll to position [498, 0]
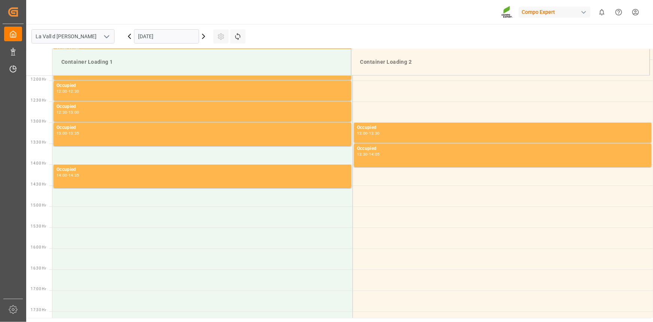
click at [161, 27] on div "[DATE]" at bounding box center [167, 36] width 94 height 25
click at [164, 32] on input "[DATE]" at bounding box center [166, 36] width 65 height 14
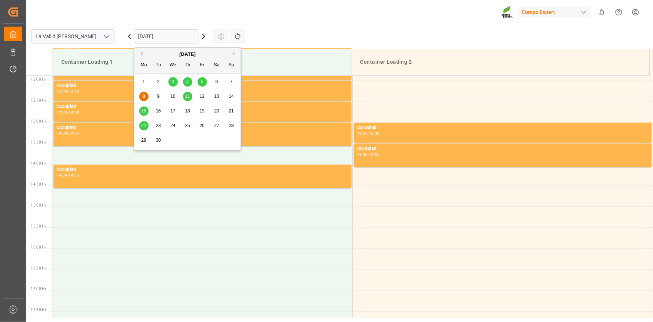
click at [146, 127] on div "22" at bounding box center [143, 125] width 9 height 9
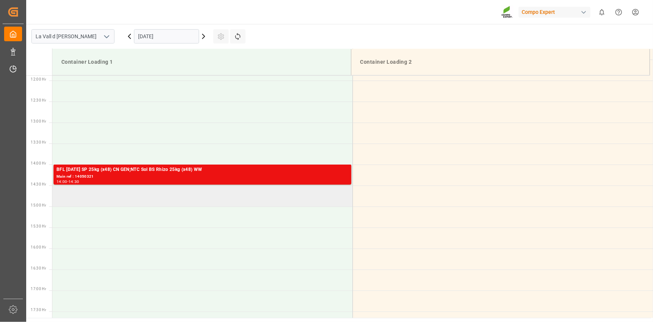
click at [134, 194] on td at bounding box center [202, 195] width 300 height 21
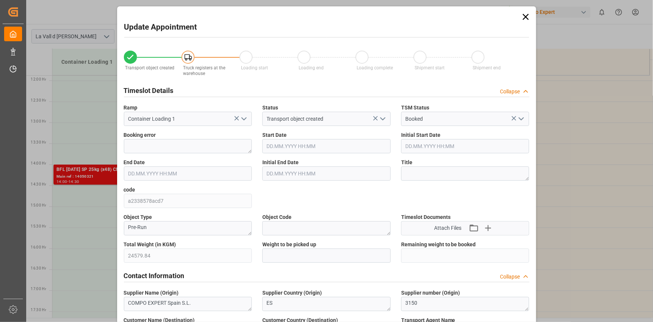
type input "[DATE] 14:30"
type input "[DATE] 15:00"
type input "[DATE] 11:02"
type input "[DATE] 10:43"
click at [268, 251] on input "text" at bounding box center [326, 255] width 128 height 14
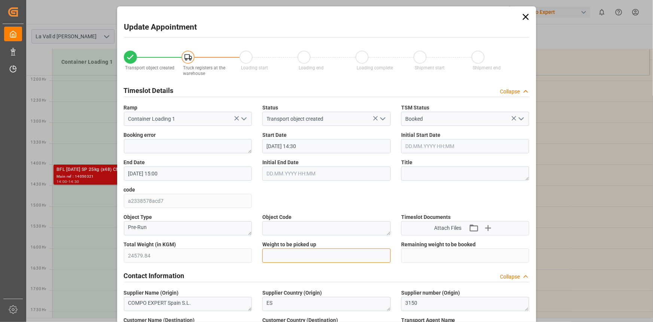
paste input "24579.84"
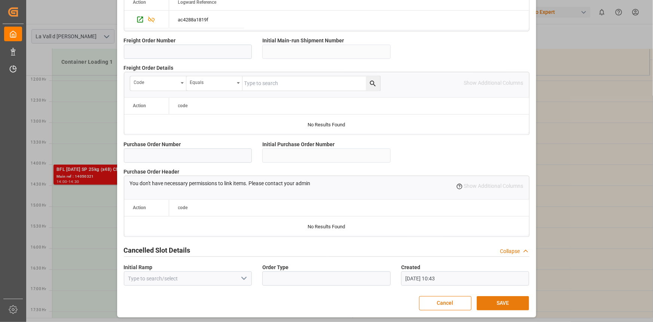
scroll to position [665, 0]
type input "24579.84"
click at [517, 296] on button "SAVE" at bounding box center [503, 302] width 52 height 14
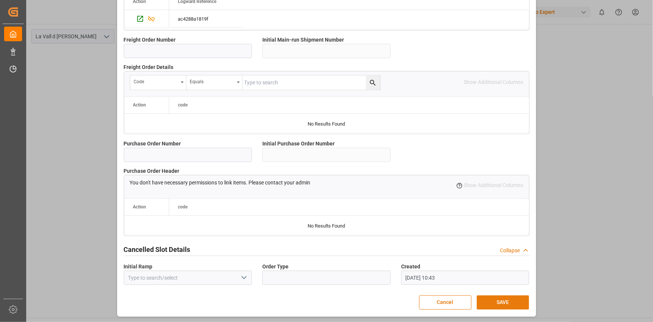
click at [510, 301] on button "SAVE" at bounding box center [503, 302] width 52 height 14
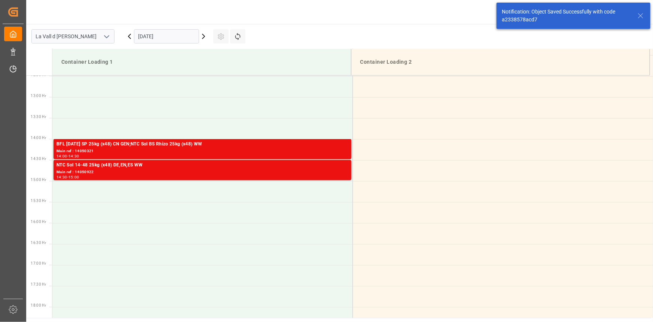
scroll to position [538, 0]
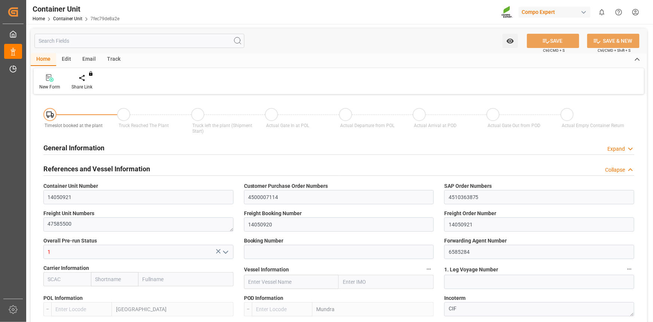
type input "ESVLC"
type input "INMUN"
type input "7"
type input "0"
type input "7"
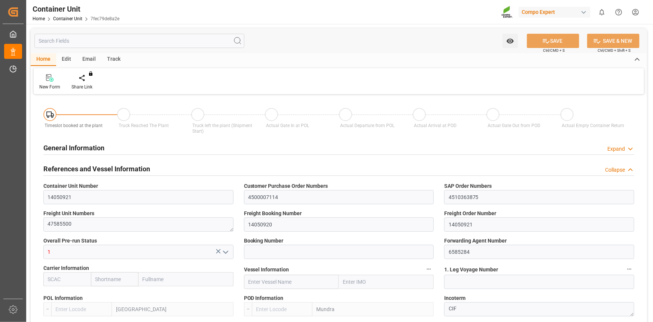
type input "0"
type input "40"
type input "24579.84"
type input "[DATE] 11:02"
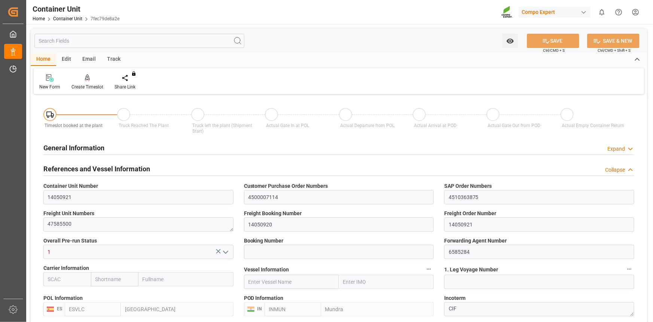
type input "[DATE]"
click at [83, 85] on div "Create Timeslot" at bounding box center [87, 86] width 32 height 7
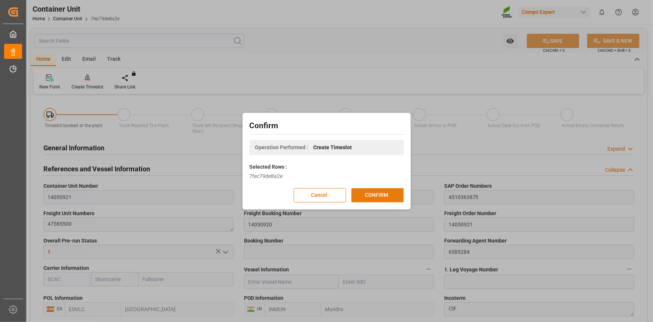
click at [396, 193] on button "CONFIRM" at bounding box center [377, 195] width 52 height 14
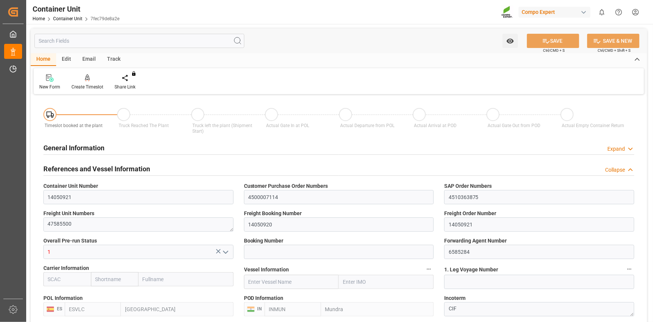
type input "ESVLC"
type input "INMUN"
type input "7"
type input "0"
type input "7"
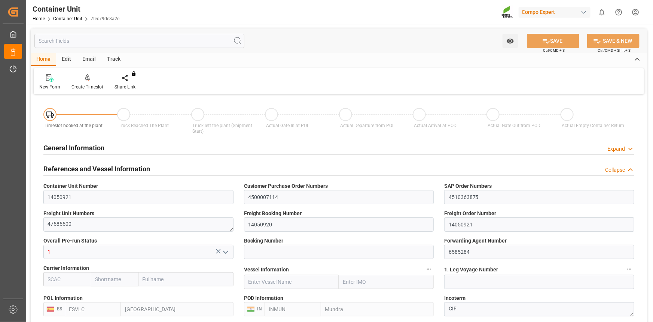
type input "0"
type input "40"
type input "24579.84"
type input "14.08.2025 11:02"
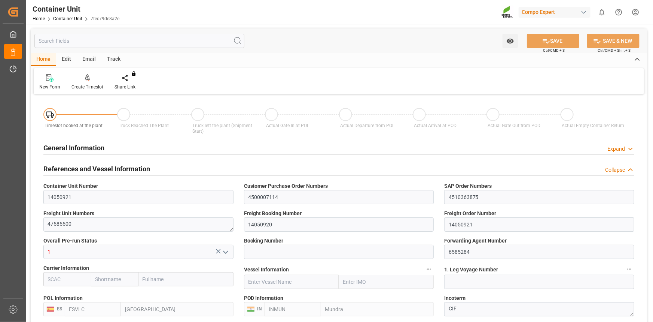
type input "05.09.2025"
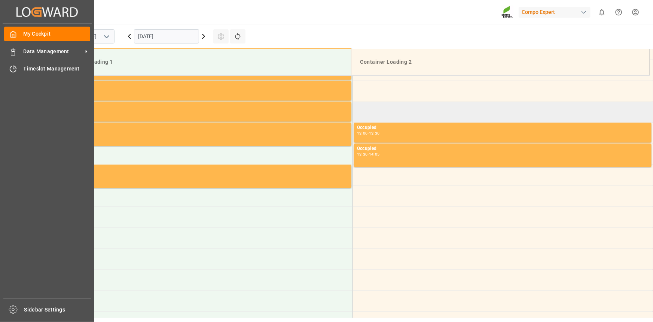
scroll to position [498, 0]
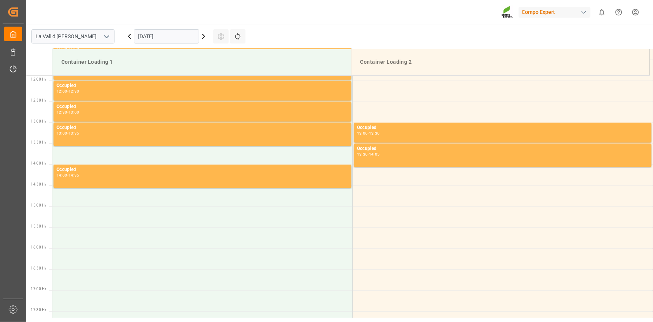
drag, startPoint x: 168, startPoint y: 33, endPoint x: 171, endPoint y: 36, distance: 4.0
click at [168, 33] on input "[DATE]" at bounding box center [166, 36] width 65 height 14
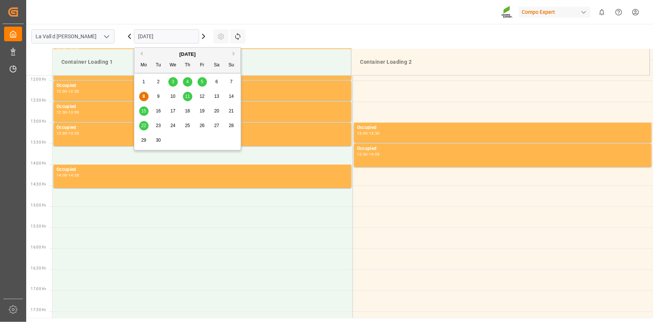
click at [147, 128] on div "22" at bounding box center [143, 125] width 9 height 9
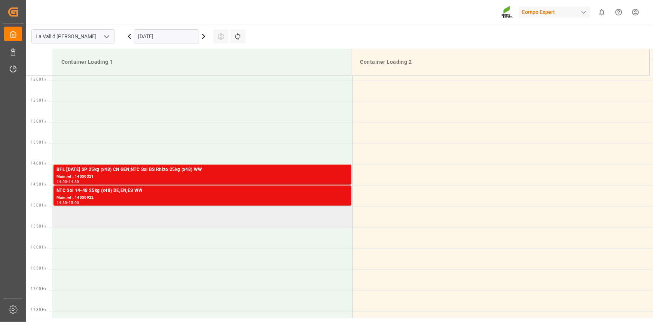
click at [103, 221] on td at bounding box center [202, 216] width 300 height 21
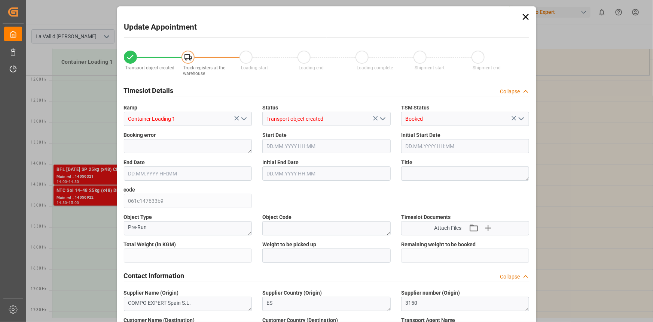
type input "24579.84"
type input "40"
type input "[DATE] 15:00"
type input "[DATE] 15:30"
type input "[DATE] 11:02"
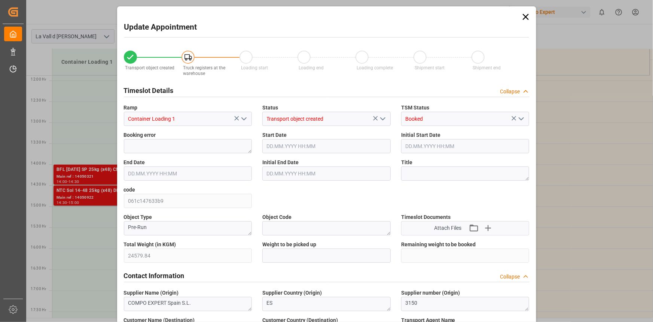
type input "[DATE] 10:44"
click at [279, 254] on input "text" at bounding box center [326, 255] width 128 height 14
paste input "24579.84"
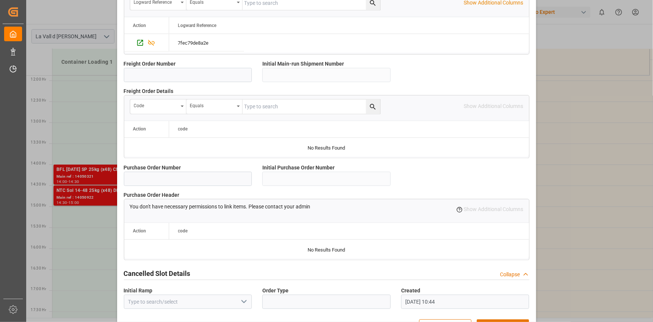
scroll to position [665, 0]
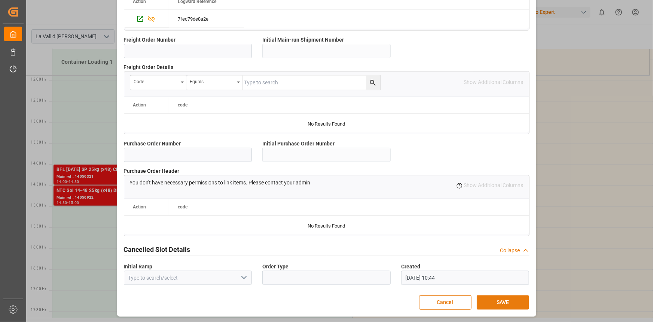
type input "24579.84"
click at [506, 307] on button "SAVE" at bounding box center [503, 302] width 52 height 14
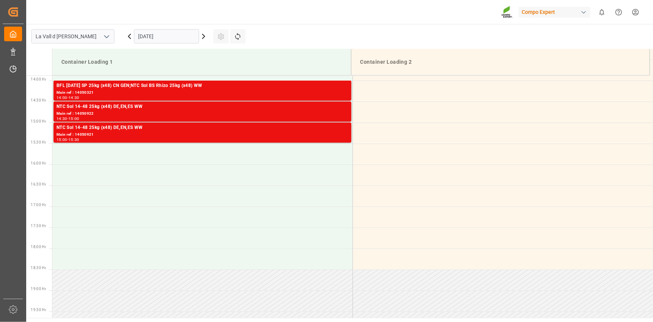
scroll to position [582, 0]
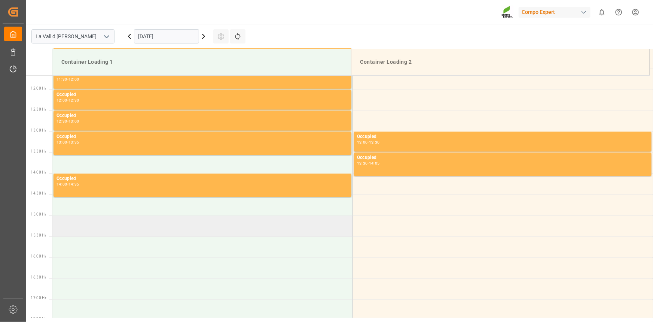
scroll to position [498, 0]
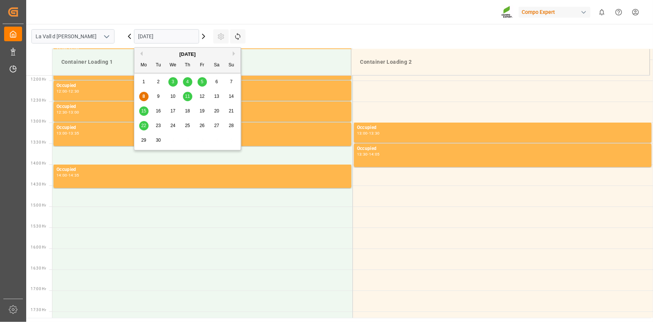
click at [150, 33] on input "[DATE]" at bounding box center [166, 36] width 65 height 14
click at [145, 127] on span "22" at bounding box center [143, 125] width 5 height 5
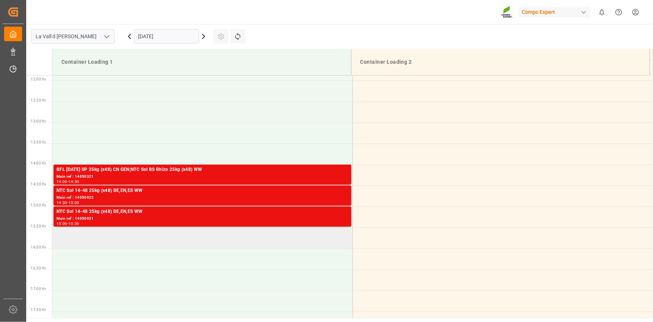
click at [94, 231] on td at bounding box center [202, 237] width 300 height 21
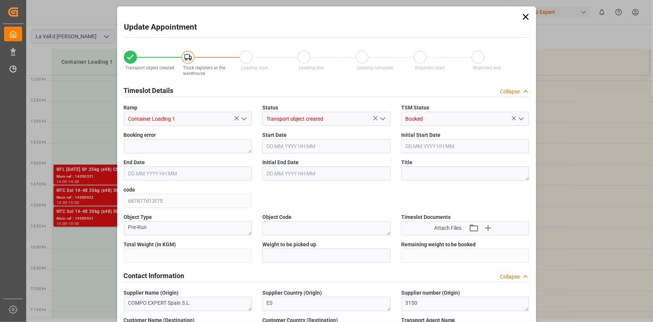
type input "24577.92"
type input "20"
type input "[DATE] 15:30"
type input "[DATE] 16:00"
type input "[DATE] 11:57"
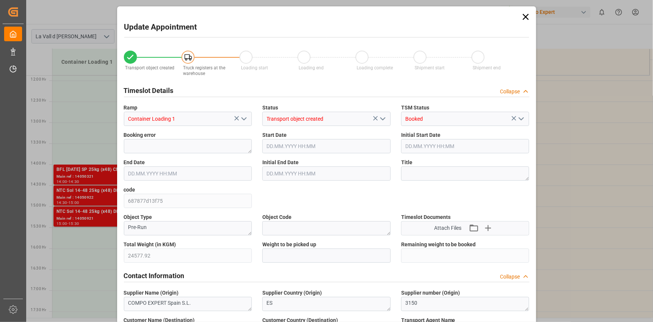
type input "[DATE] 10:45"
click at [298, 261] on input "text" at bounding box center [326, 255] width 128 height 14
paste input "24577.92"
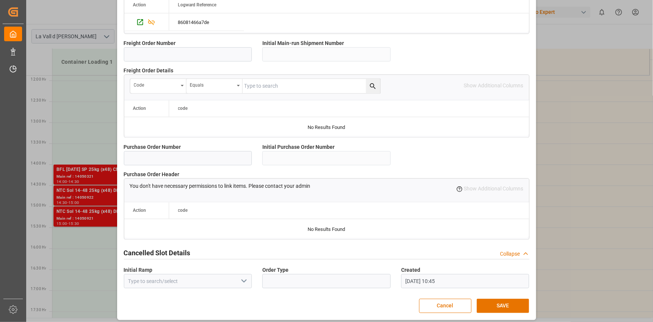
scroll to position [665, 0]
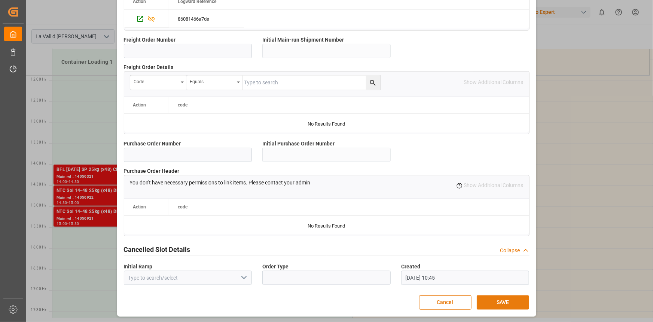
type input "24577.92"
click at [506, 299] on button "SAVE" at bounding box center [503, 302] width 52 height 14
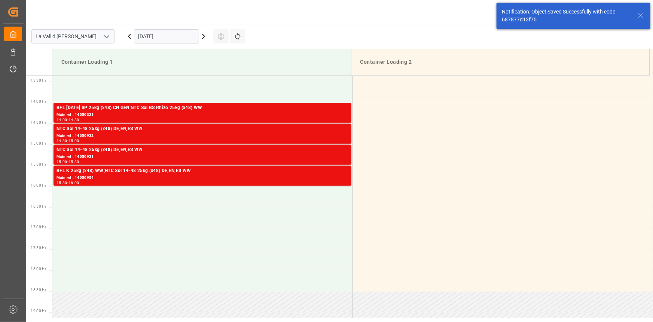
scroll to position [582, 0]
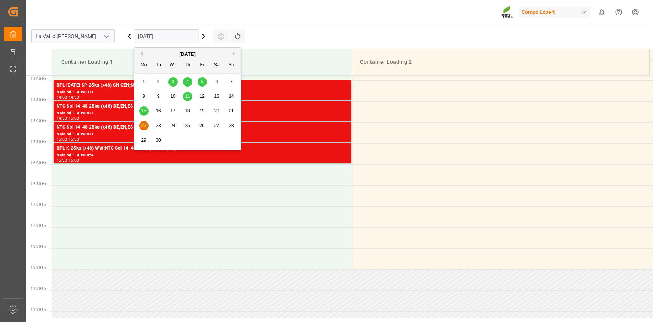
click at [180, 33] on input "[DATE]" at bounding box center [166, 36] width 65 height 14
click at [154, 122] on div "23" at bounding box center [158, 125] width 9 height 9
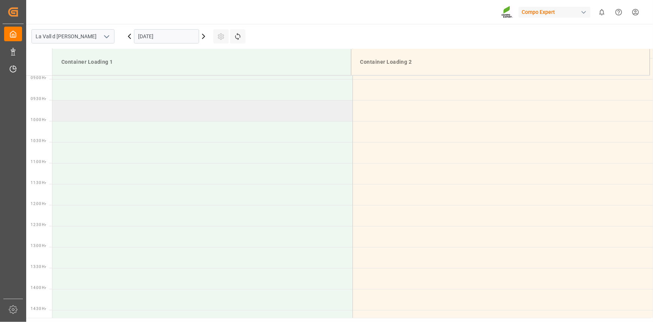
scroll to position [362, 0]
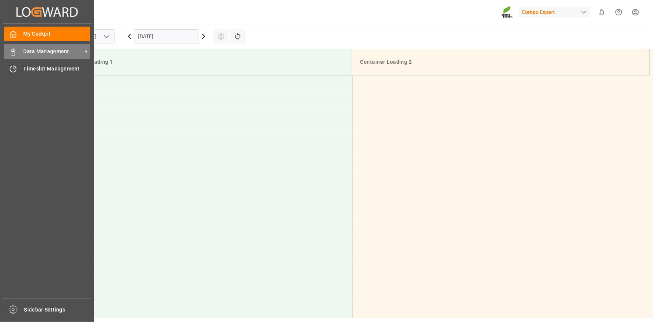
click at [52, 51] on span "Data Management" at bounding box center [53, 52] width 59 height 8
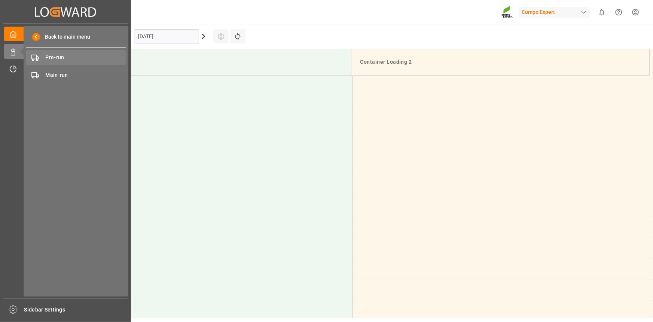
click at [79, 50] on div "Pre-run Pre-run" at bounding box center [76, 57] width 100 height 15
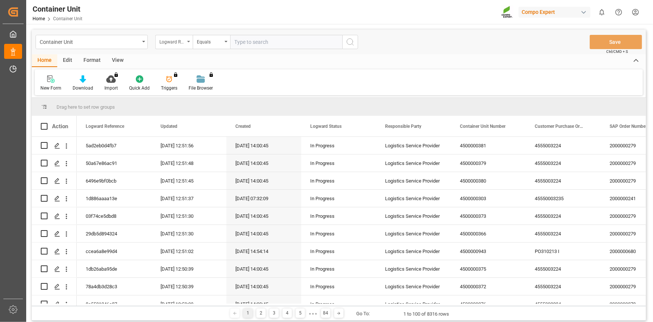
click at [176, 45] on div "Logward Reference" at bounding box center [171, 41] width 25 height 9
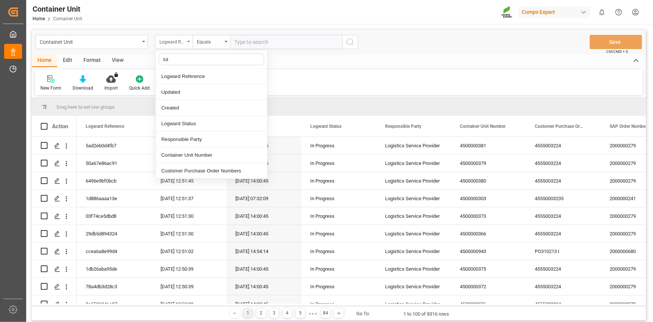
type input "sap"
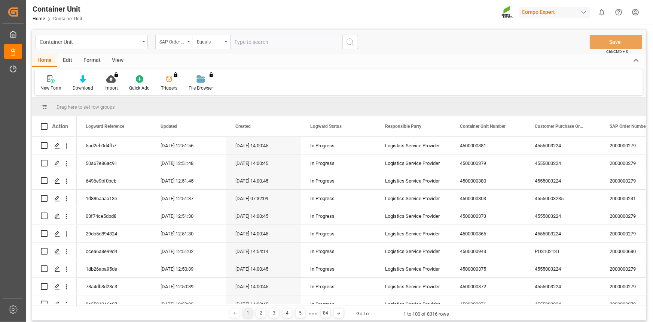
click at [281, 40] on input "text" at bounding box center [286, 42] width 112 height 14
paste input "4510363372"
type input "4510363372;"
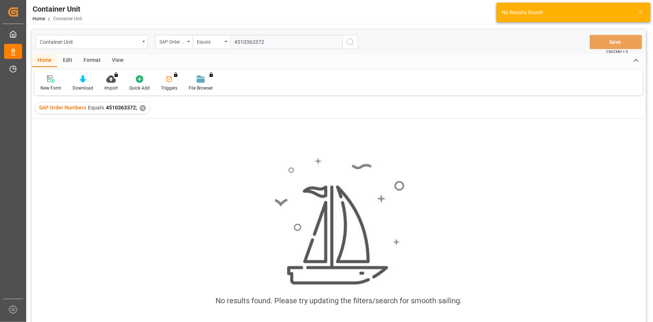
type input "4510363372;"
click at [140, 108] on div "✕" at bounding box center [143, 108] width 6 height 6
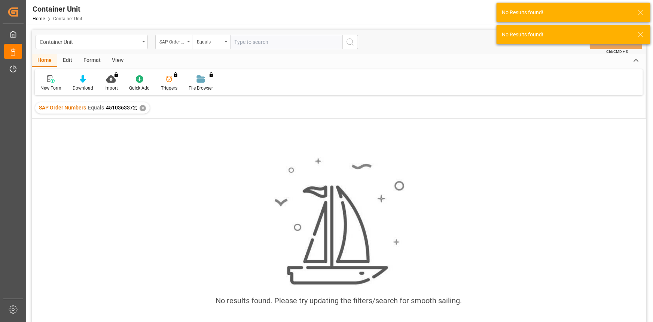
click at [265, 40] on input "text" at bounding box center [286, 42] width 112 height 14
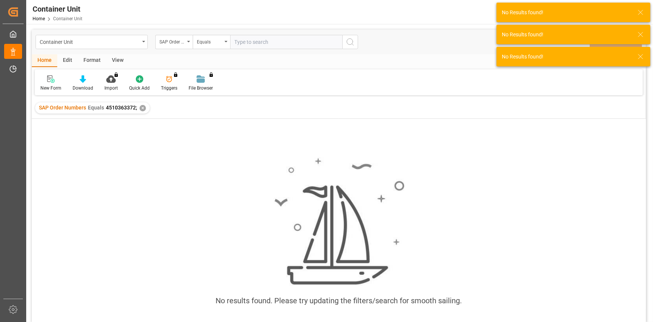
click at [142, 110] on div "✕" at bounding box center [143, 108] width 6 height 6
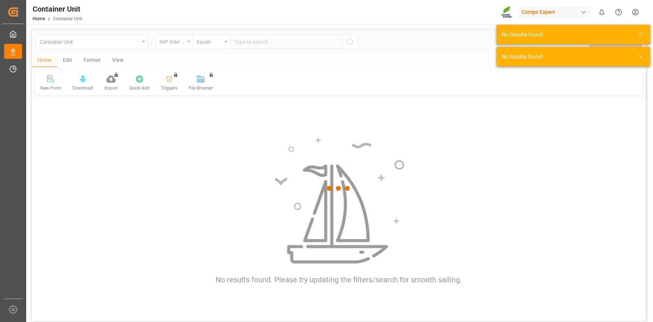
click at [252, 44] on div at bounding box center [339, 188] width 614 height 317
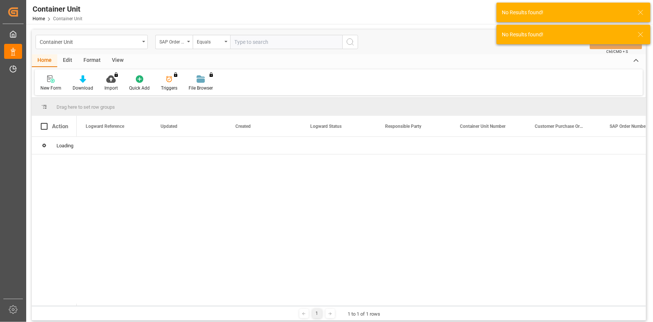
click at [251, 36] on input "text" at bounding box center [286, 42] width 112 height 14
click at [256, 40] on input "text" at bounding box center [286, 42] width 112 height 14
paste input "4510363372"
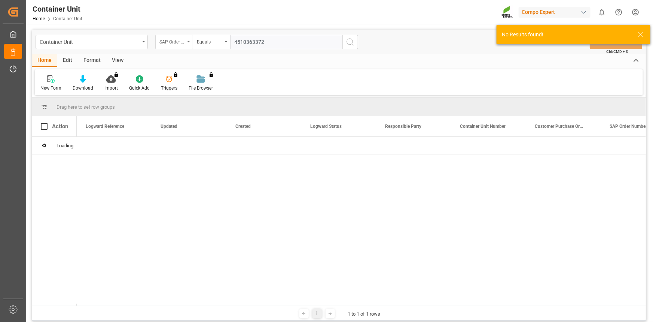
type input "4510363372"
click at [174, 40] on div "SAP Order Numbers" at bounding box center [171, 41] width 25 height 9
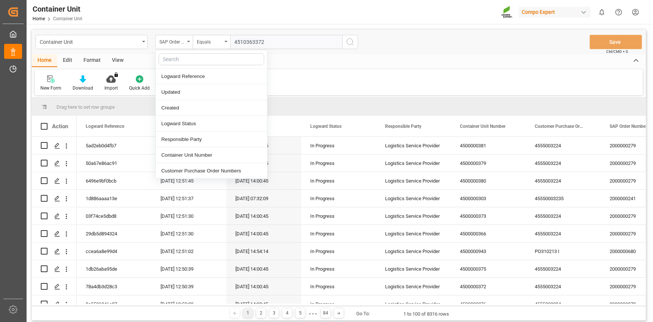
click at [191, 56] on input "text" at bounding box center [212, 59] width 106 height 12
type input "sap"
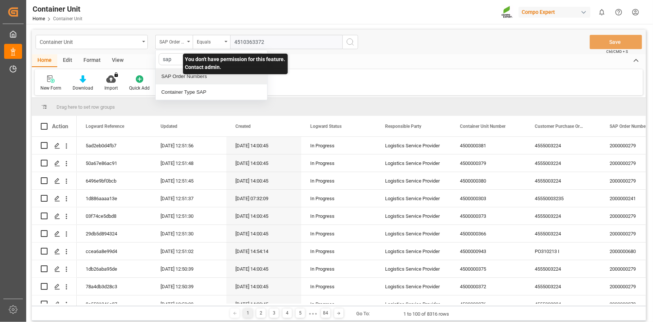
click at [208, 73] on div "SAP Order Numbers" at bounding box center [212, 76] width 112 height 16
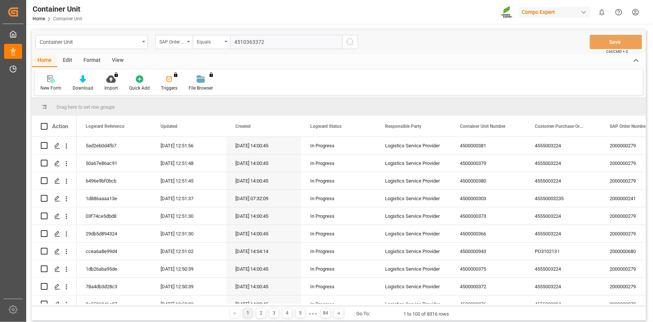
click at [281, 36] on input "4510363372" at bounding box center [286, 42] width 112 height 14
type input "4510363372;"
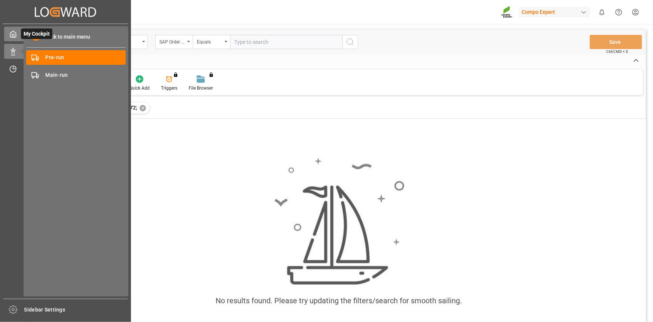
click at [13, 34] on icon at bounding box center [12, 33] width 7 height 7
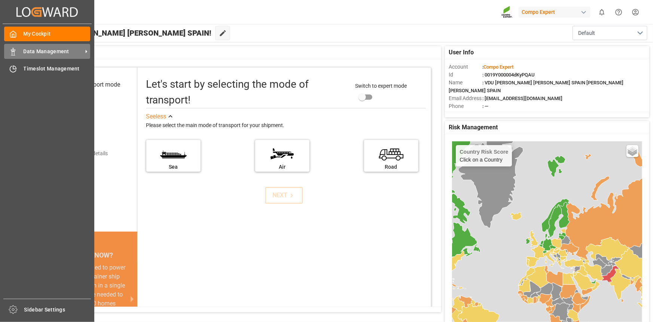
click at [32, 53] on span "Data Management" at bounding box center [53, 52] width 59 height 8
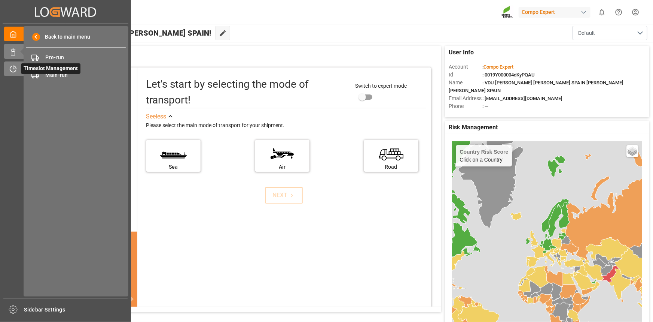
click at [12, 70] on icon at bounding box center [12, 68] width 7 height 7
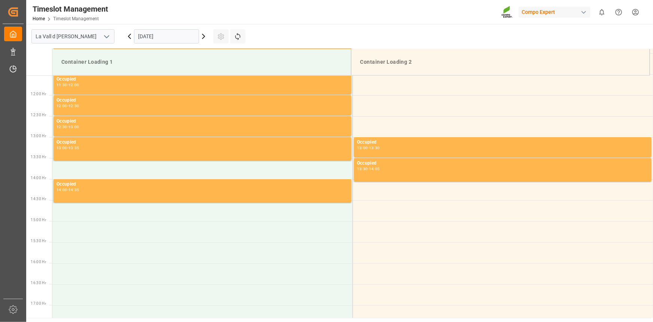
click at [157, 35] on input "[DATE]" at bounding box center [166, 36] width 65 height 14
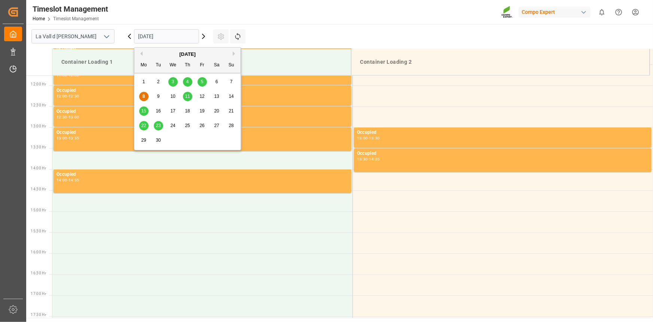
scroll to position [498, 0]
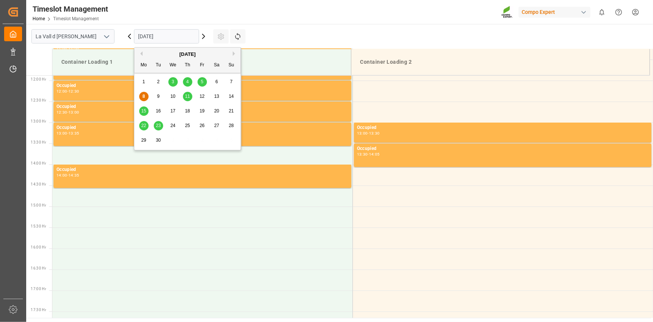
click at [157, 126] on span "23" at bounding box center [158, 125] width 5 height 5
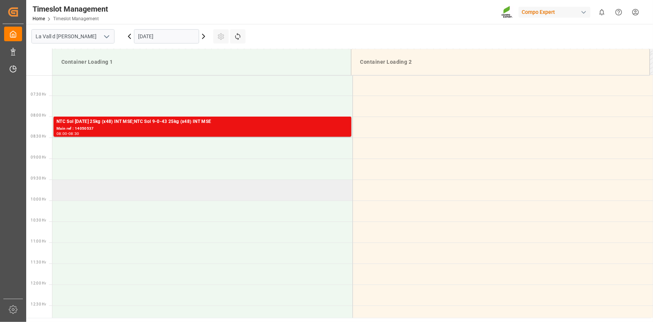
scroll to position [294, 0]
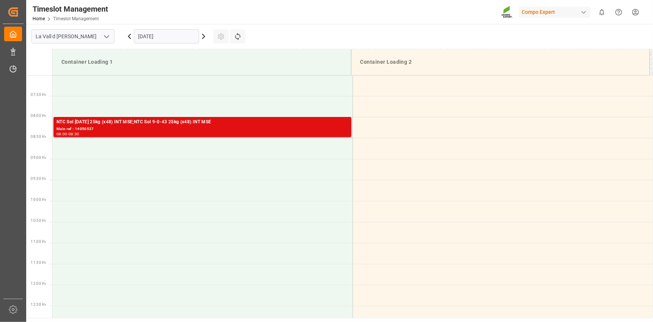
click at [93, 129] on div "Main ref : 14050537" at bounding box center [203, 129] width 292 height 6
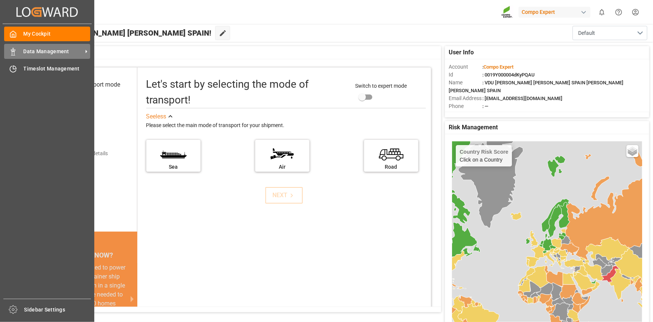
click at [16, 51] on icon at bounding box center [12, 51] width 7 height 7
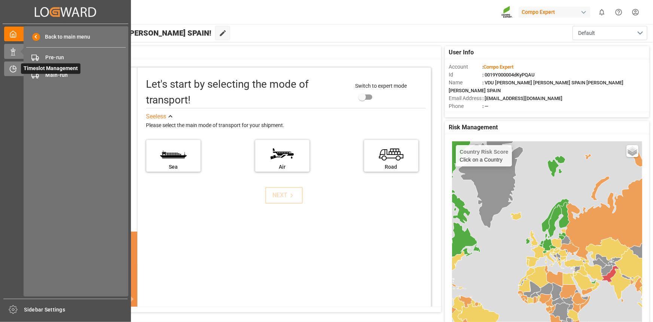
click at [15, 69] on icon at bounding box center [12, 68] width 7 height 7
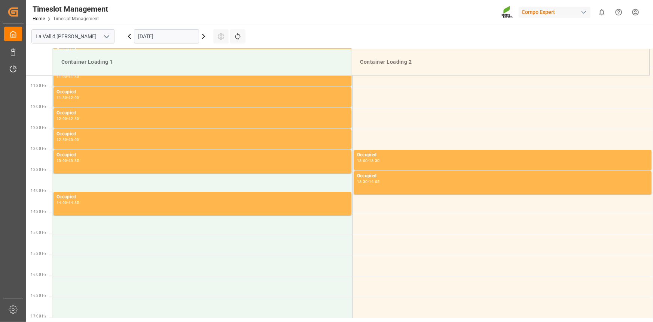
click at [172, 35] on input "[DATE]" at bounding box center [166, 36] width 65 height 14
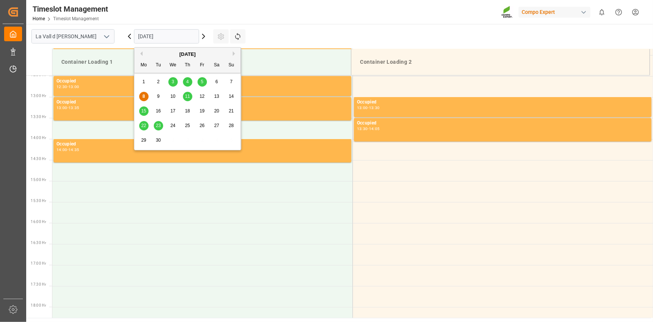
scroll to position [540, 0]
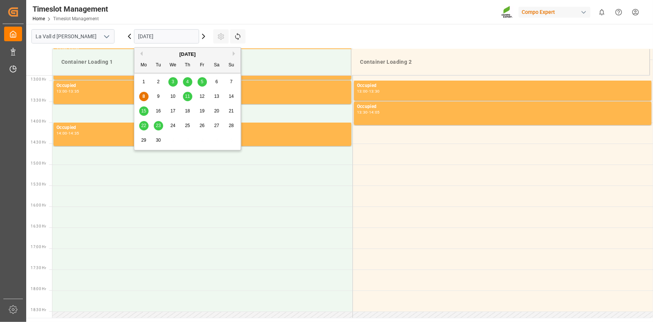
click at [204, 110] on span "19" at bounding box center [202, 110] width 5 height 5
